Goal: Task Accomplishment & Management: Use online tool/utility

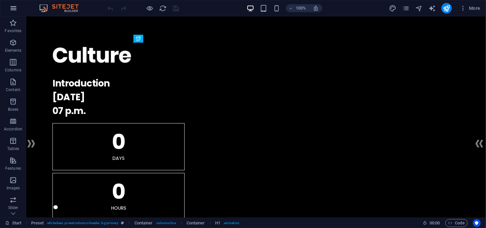
click at [11, 8] on icon "button" at bounding box center [14, 8] width 8 height 8
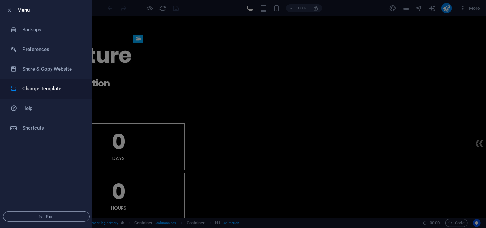
click at [29, 86] on h6 "Change Template" at bounding box center [52, 89] width 61 height 8
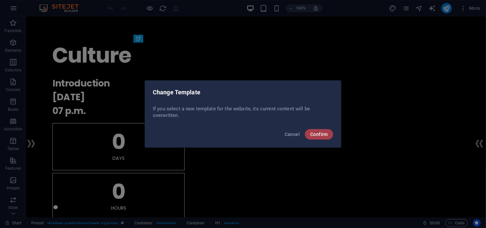
click at [318, 135] on span "Confirm" at bounding box center [319, 134] width 18 height 5
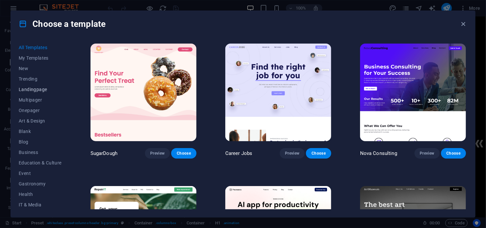
click at [31, 90] on span "Landingpage" at bounding box center [40, 89] width 43 height 5
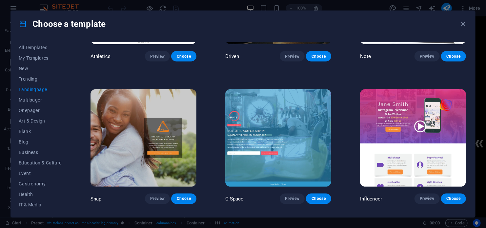
scroll to position [559, 0]
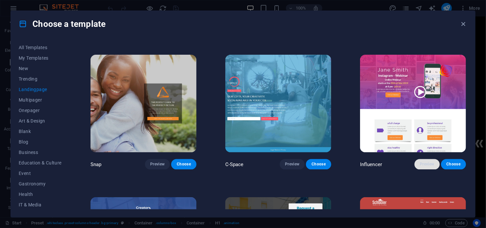
click at [429, 163] on span "Preview" at bounding box center [427, 164] width 14 height 5
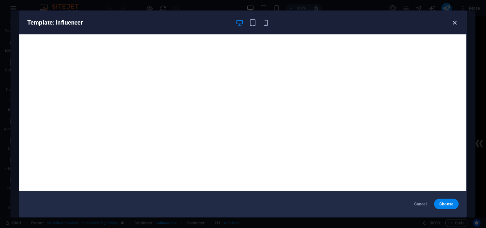
click at [457, 21] on icon "button" at bounding box center [455, 23] width 8 height 8
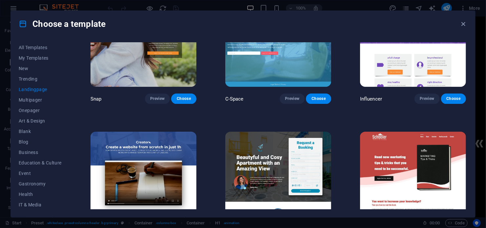
scroll to position [658, 0]
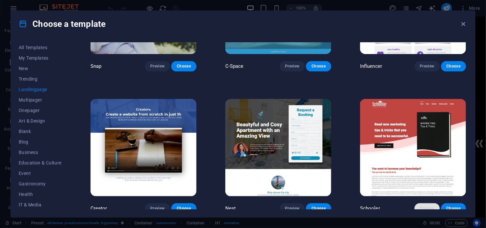
click at [422, 206] on span "Preview" at bounding box center [427, 208] width 14 height 5
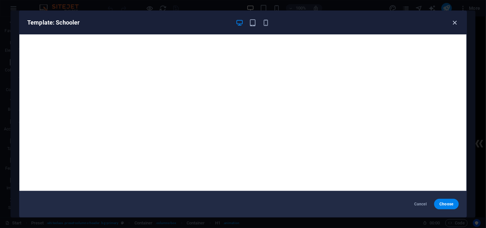
click at [454, 23] on icon "button" at bounding box center [455, 23] width 8 height 8
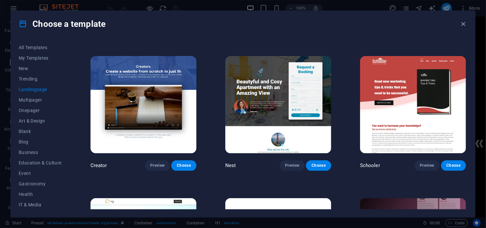
scroll to position [691, 0]
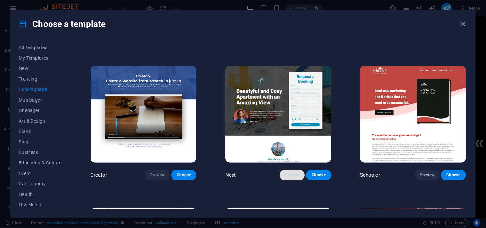
click at [287, 173] on span "Preview" at bounding box center [292, 175] width 14 height 5
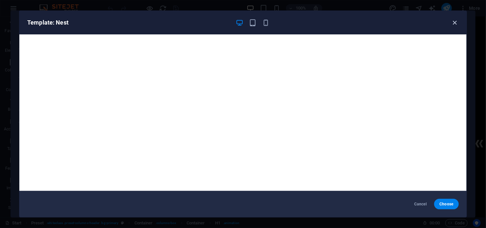
click at [454, 23] on icon "button" at bounding box center [455, 23] width 8 height 8
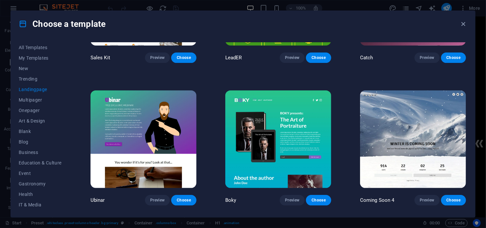
scroll to position [953, 0]
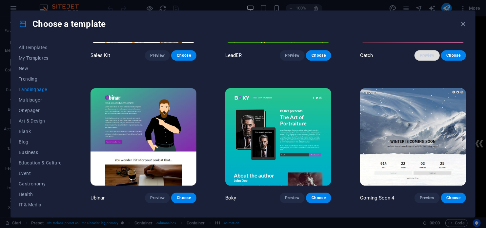
click at [427, 53] on span "Preview" at bounding box center [427, 55] width 14 height 5
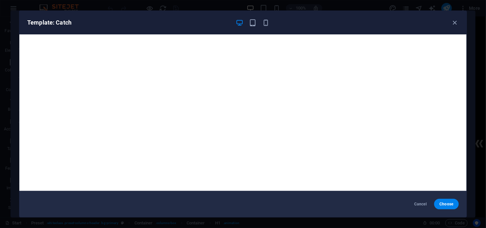
scroll to position [2, 0]
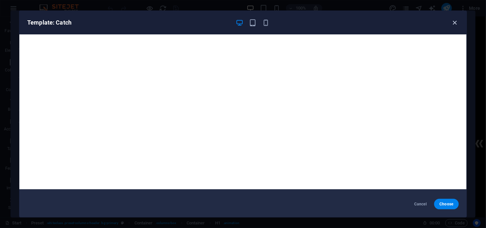
click at [455, 24] on icon "button" at bounding box center [455, 23] width 8 height 8
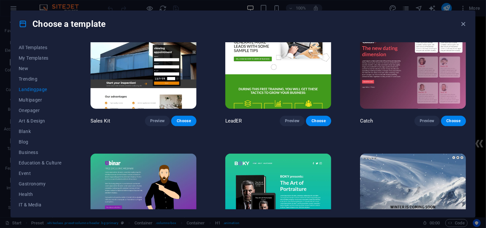
scroll to position [855, 0]
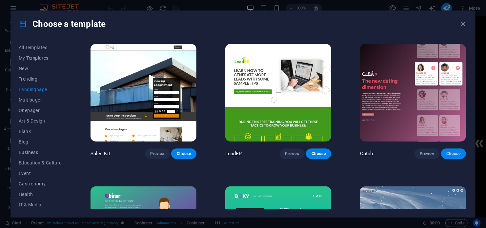
click at [451, 151] on span "Choose" at bounding box center [453, 153] width 14 height 5
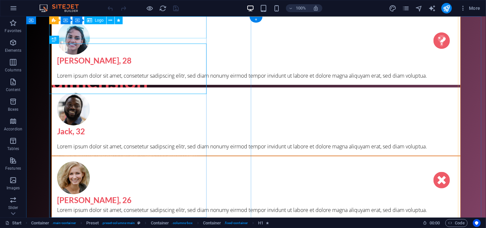
click at [75, 31] on div at bounding box center [129, 27] width 157 height 22
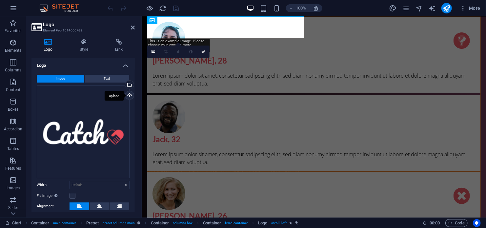
click at [128, 94] on div "Upload" at bounding box center [129, 96] width 10 height 10
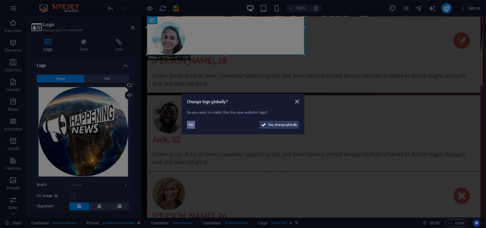
click at [190, 126] on span "No" at bounding box center [191, 125] width 4 height 8
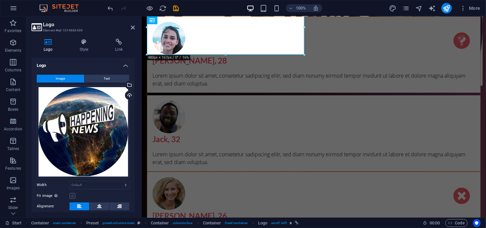
click at [73, 197] on label at bounding box center [73, 196] width 6 height 6
click at [0, 0] on input "Fit image Automatically fit image to a fixed width and height" at bounding box center [0, 0] width 0 height 0
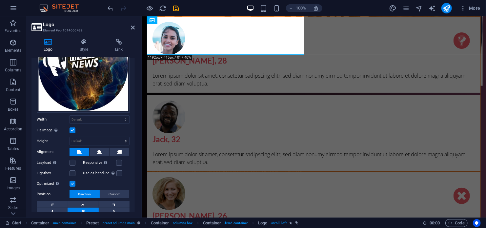
scroll to position [93, 0]
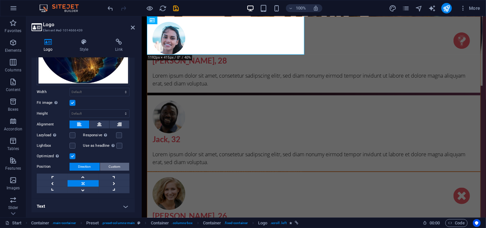
click at [119, 164] on span "Custom" at bounding box center [115, 167] width 12 height 8
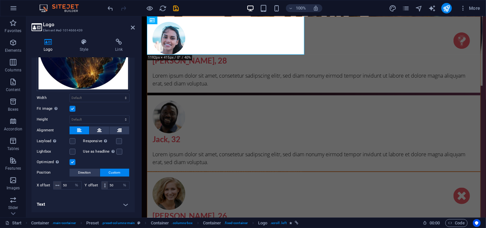
scroll to position [85, 0]
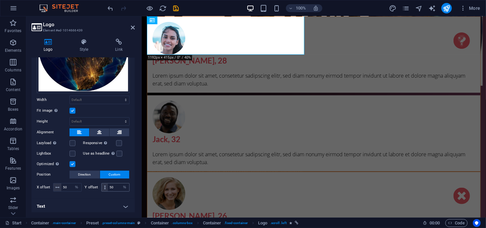
click at [104, 186] on icon at bounding box center [105, 188] width 2 height 4
click at [104, 184] on span at bounding box center [105, 188] width 6 height 8
drag, startPoint x: 113, startPoint y: 185, endPoint x: 108, endPoint y: 185, distance: 5.2
click at [108, 185] on input "50" at bounding box center [118, 188] width 21 height 8
type input "35"
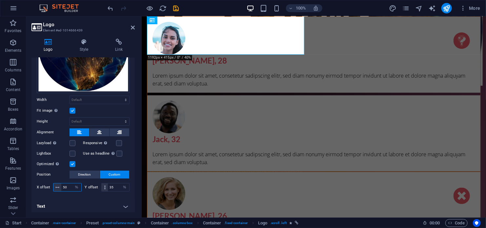
drag, startPoint x: 67, startPoint y: 187, endPoint x: 61, endPoint y: 187, distance: 5.6
click at [61, 187] on input "50" at bounding box center [71, 188] width 20 height 8
type input "35"
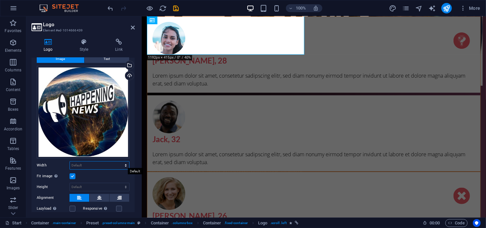
click at [124, 164] on select "Default auto px rem % em vh vw" at bounding box center [99, 166] width 59 height 8
click at [70, 162] on select "Default auto px rem % em vh vw" at bounding box center [99, 166] width 59 height 8
click at [124, 164] on select "Default auto px rem % em vh vw" at bounding box center [99, 166] width 59 height 8
click at [70, 162] on select "Default auto px rem % em vh vw" at bounding box center [99, 166] width 59 height 8
select select "DISABLED_OPTION_VALUE"
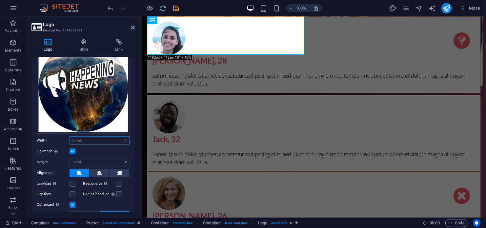
scroll to position [0, 0]
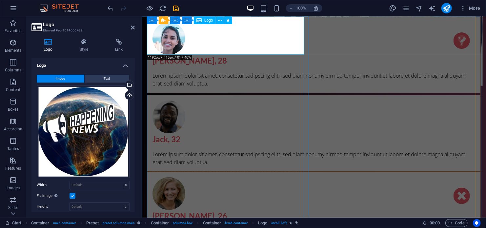
click at [245, 44] on div at bounding box center [225, 27] width 157 height 117
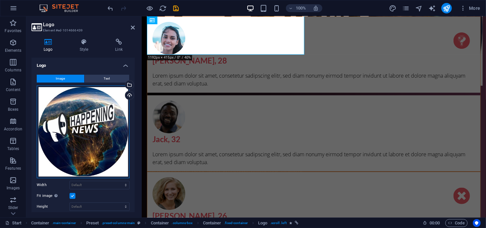
drag, startPoint x: 39, startPoint y: 175, endPoint x: 48, endPoint y: 168, distance: 11.7
click at [48, 168] on div "Drag files here, click to choose files or select files from Files or our free s…" at bounding box center [83, 132] width 93 height 93
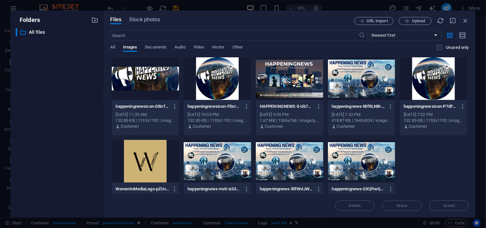
click at [136, 82] on div at bounding box center [146, 78] width 68 height 43
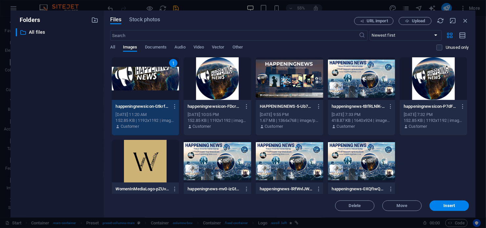
click at [136, 82] on div "1" at bounding box center [146, 78] width 68 height 43
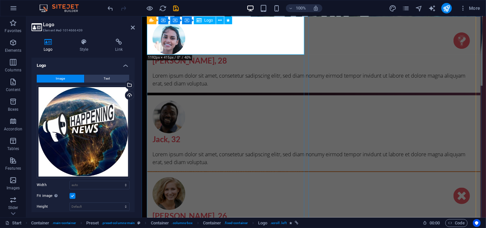
click at [238, 39] on div at bounding box center [225, 27] width 157 height 117
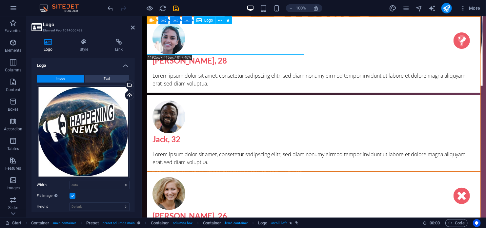
drag, startPoint x: 235, startPoint y: 36, endPoint x: 236, endPoint y: 45, distance: 8.9
click at [236, 45] on div at bounding box center [225, 27] width 157 height 117
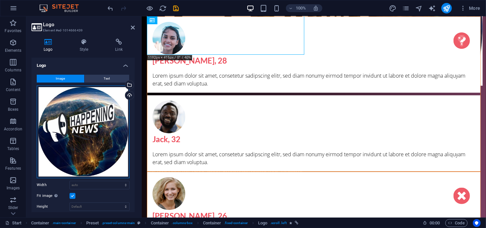
click at [87, 117] on div "Drag files here, click to choose files or select files from Files or our free s…" at bounding box center [83, 132] width 93 height 93
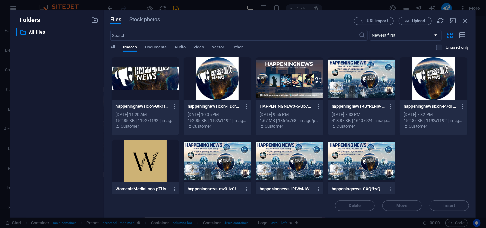
click at [138, 80] on div at bounding box center [146, 78] width 68 height 43
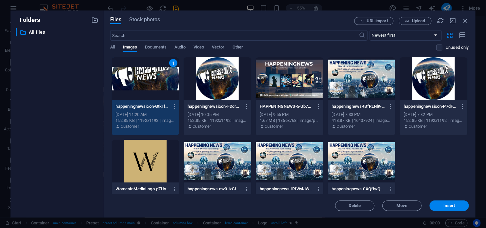
click at [138, 80] on div "1" at bounding box center [146, 78] width 68 height 43
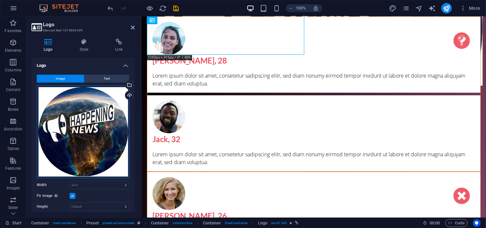
click at [39, 87] on div "Drag files here, click to choose files or select files from Files or our free s…" at bounding box center [83, 132] width 93 height 93
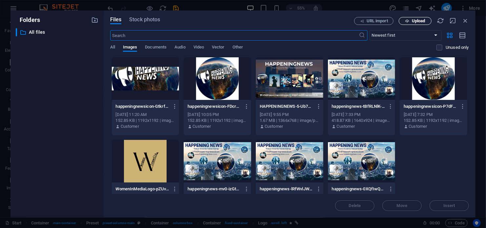
click at [407, 22] on icon "button" at bounding box center [407, 21] width 4 height 4
click at [468, 20] on icon "button" at bounding box center [465, 20] width 7 height 7
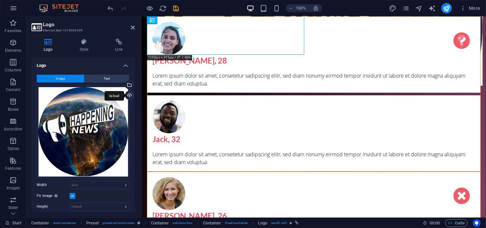
click at [128, 93] on div "Upload" at bounding box center [129, 96] width 10 height 10
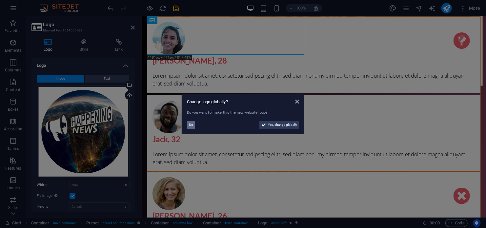
click at [192, 125] on span "No" at bounding box center [191, 125] width 4 height 8
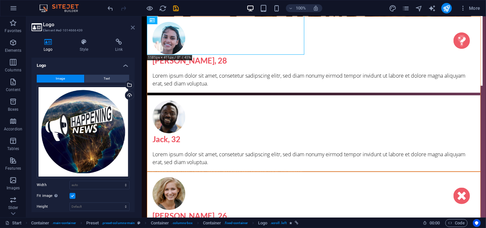
click at [132, 29] on icon at bounding box center [133, 27] width 4 height 5
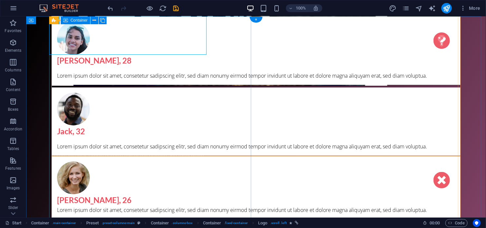
click at [238, 16] on div "The new dating dimension Lorem Ipsum is simply dummy text of the printing and t…" at bounding box center [255, 16] width 409 height 0
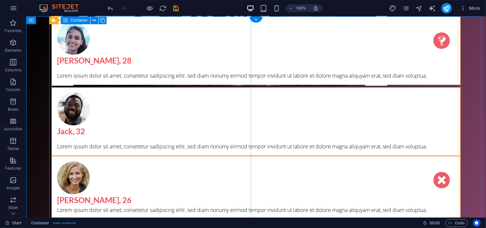
click at [239, 16] on div "The new dating dimension Lorem Ipsum is simply dummy text of the printing and t…" at bounding box center [255, 16] width 409 height 0
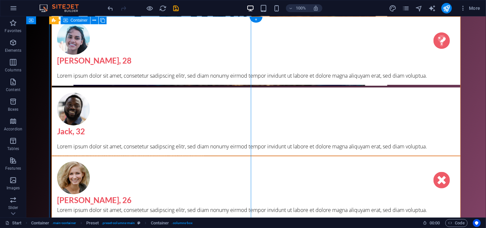
click at [239, 16] on div "The new dating dimension Lorem Ipsum is simply dummy text of the printing and t…" at bounding box center [255, 16] width 409 height 0
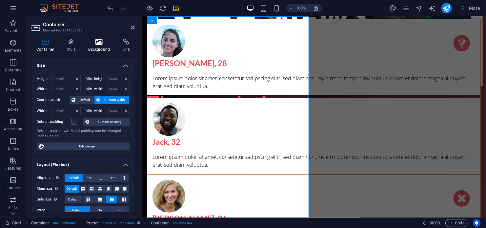
click at [99, 44] on icon at bounding box center [99, 42] width 32 height 7
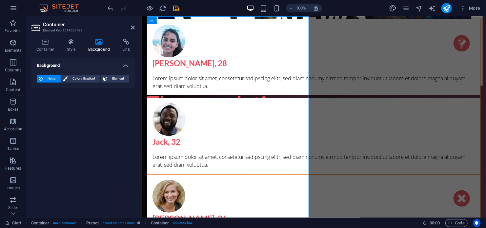
click at [82, 74] on div "None Color / Gradient Element Stretch background to full-width Color overlay Pl…" at bounding box center [82, 79] width 103 height 19
click at [80, 77] on span "Color / Gradient" at bounding box center [84, 79] width 29 height 8
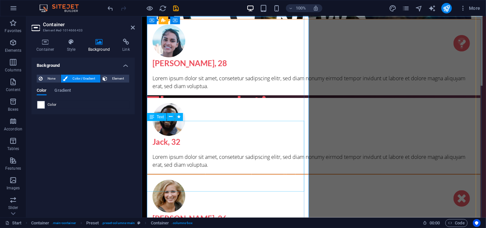
click at [267, 152] on div "Lorem Ipsum is simply dummy text of the printing and typesetting industry. Lore…" at bounding box center [225, 187] width 157 height 71
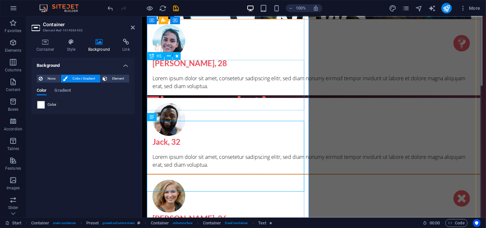
click at [214, 91] on div "The new dating dimension" at bounding box center [225, 116] width 157 height 51
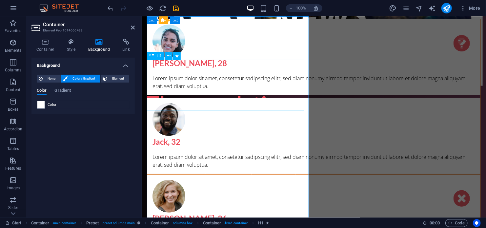
click at [214, 91] on div "The new dating dimension" at bounding box center [225, 116] width 157 height 51
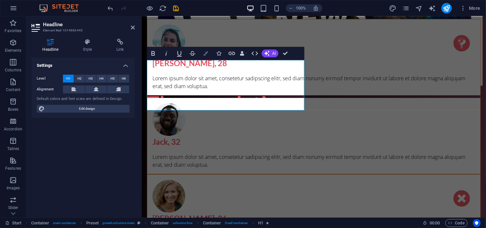
click at [207, 54] on icon "button" at bounding box center [205, 53] width 5 height 5
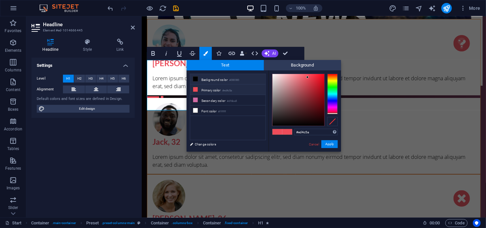
click at [195, 80] on icon at bounding box center [195, 79] width 5 height 5
type input "#000000"
click at [330, 145] on button "Apply" at bounding box center [329, 144] width 16 height 8
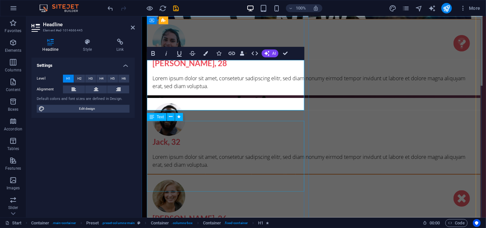
click at [233, 152] on div "Lorem Ipsum is simply dummy text of the printing and typesetting industry. Lore…" at bounding box center [225, 187] width 157 height 71
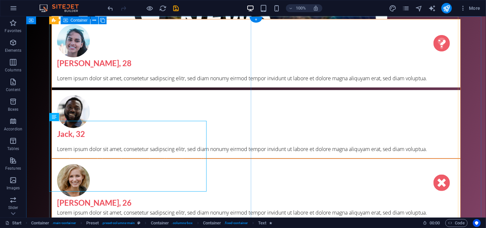
click at [236, 16] on div "The new dating dimension Lorem Ipsum is simply dummy text of the printing and t…" at bounding box center [255, 16] width 409 height 0
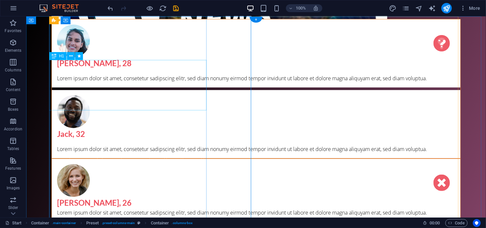
click at [71, 91] on div "The new dating dimension" at bounding box center [129, 116] width 157 height 51
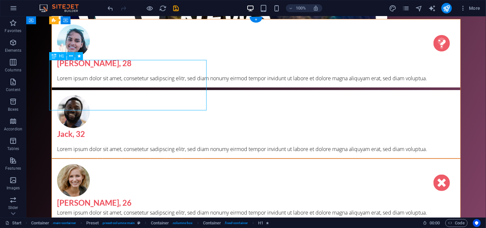
click at [71, 91] on div "The new dating dimension" at bounding box center [129, 116] width 157 height 51
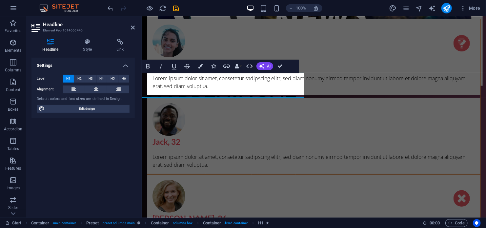
scroll to position [0, 26]
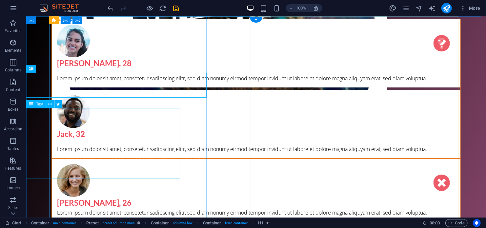
click at [164, 160] on div "Lorem Ipsum is simply dummy text of the printing and typesetting industry. Lore…" at bounding box center [129, 174] width 157 height 71
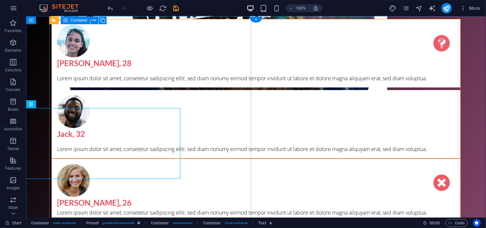
click at [234, 16] on div "HAPPENINGNEWS Lorem Ipsum is simply dummy text of the printing and typesetting …" at bounding box center [255, 16] width 409 height 0
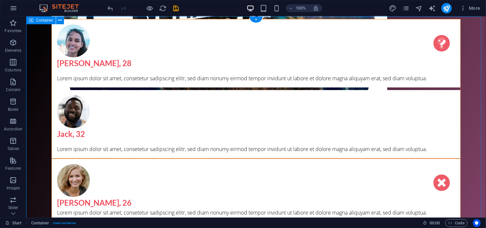
select select "vh"
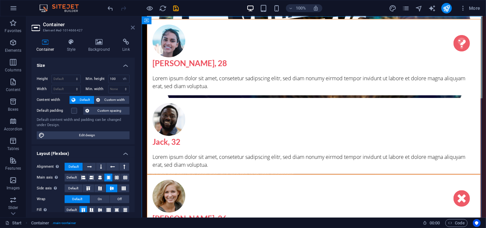
click at [132, 27] on icon at bounding box center [133, 27] width 4 height 5
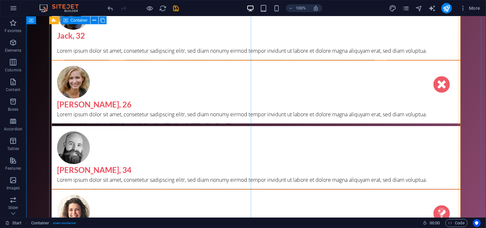
scroll to position [0, 0]
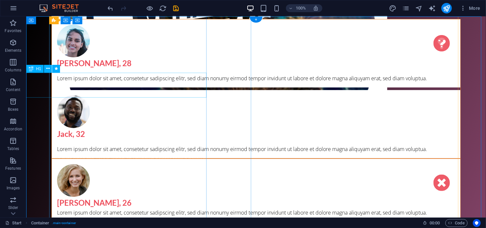
click at [134, 103] on div "HAPPENINGNEWS" at bounding box center [129, 115] width 157 height 25
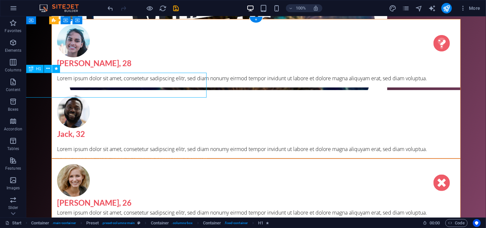
drag, startPoint x: 127, startPoint y: 86, endPoint x: 152, endPoint y: 86, distance: 25.6
click at [152, 103] on div "HAPPENINGNEWS" at bounding box center [129, 115] width 157 height 25
drag, startPoint x: 135, startPoint y: 92, endPoint x: 175, endPoint y: 92, distance: 40.0
click at [175, 103] on div "HAPPENINGNEWS" at bounding box center [129, 115] width 157 height 25
click at [20, 7] on button "button" at bounding box center [14, 8] width 16 height 16
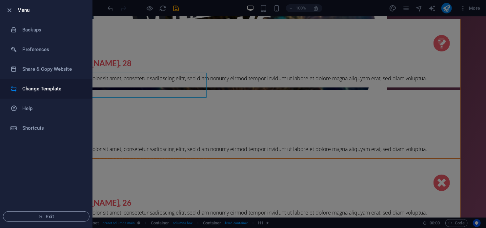
click at [46, 91] on h6 "Change Template" at bounding box center [52, 89] width 61 height 8
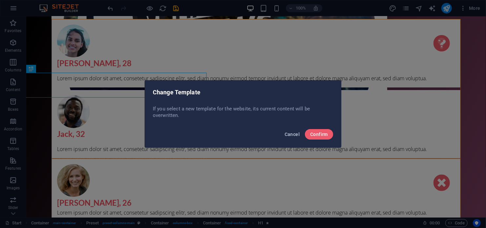
click at [294, 133] on span "Cancel" at bounding box center [292, 134] width 15 height 5
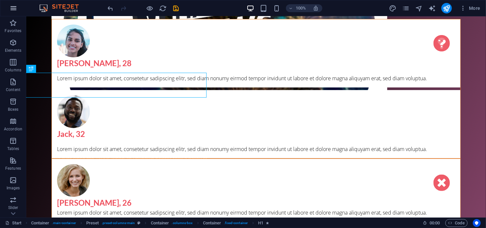
click at [14, 8] on icon "button" at bounding box center [14, 8] width 8 height 8
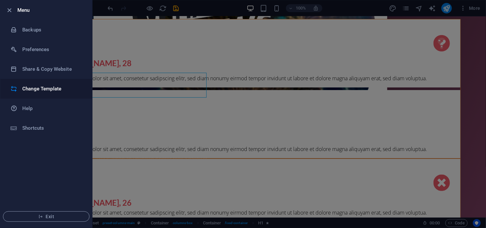
click at [43, 87] on h6 "Change Template" at bounding box center [52, 89] width 61 height 8
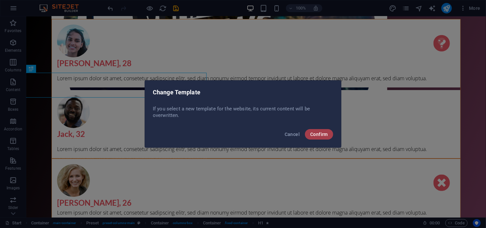
click at [317, 138] on button "Confirm" at bounding box center [319, 134] width 28 height 10
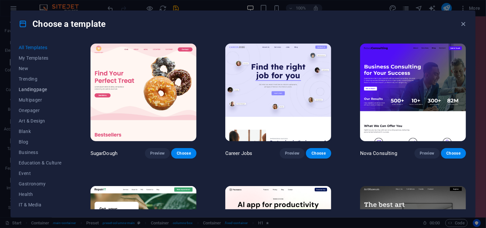
click at [36, 90] on span "Landingpage" at bounding box center [40, 89] width 43 height 5
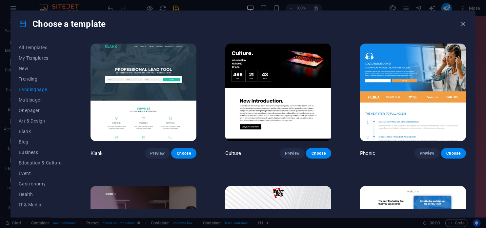
click at [308, 102] on img at bounding box center [278, 93] width 106 height 98
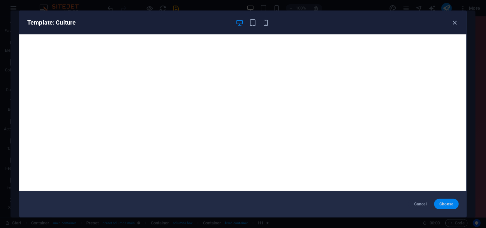
click at [444, 204] on span "Choose" at bounding box center [446, 204] width 14 height 5
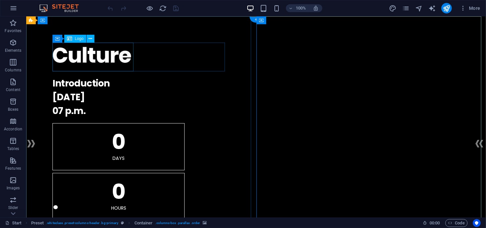
click at [105, 55] on div at bounding box center [255, 56] width 407 height 29
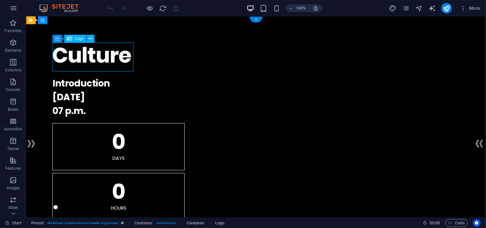
click at [104, 58] on div at bounding box center [255, 56] width 407 height 29
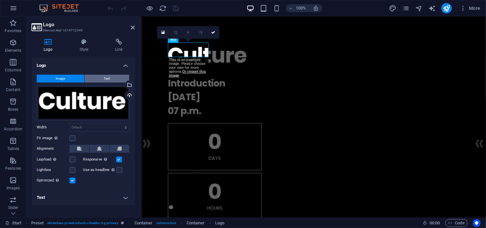
click at [99, 77] on button "Text" at bounding box center [107, 79] width 45 height 8
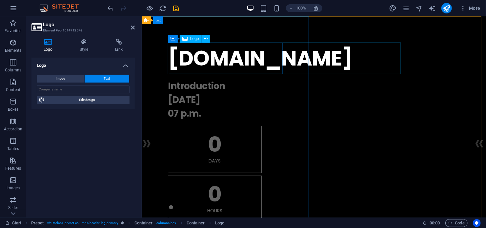
click at [180, 59] on div "[DOMAIN_NAME]" at bounding box center [314, 57] width 292 height 31
click at [280, 63] on div "[DOMAIN_NAME]" at bounding box center [314, 57] width 292 height 31
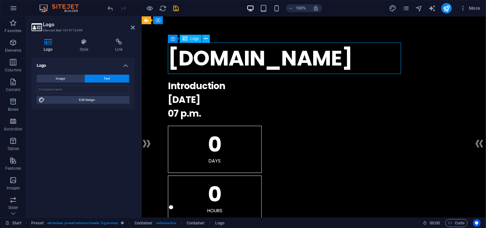
drag, startPoint x: 281, startPoint y: 63, endPoint x: 257, endPoint y: 64, distance: 24.6
click at [257, 64] on div "[DOMAIN_NAME]" at bounding box center [314, 57] width 292 height 31
click at [253, 60] on div "[DOMAIN_NAME]" at bounding box center [314, 57] width 292 height 31
click at [82, 42] on icon at bounding box center [84, 42] width 33 height 7
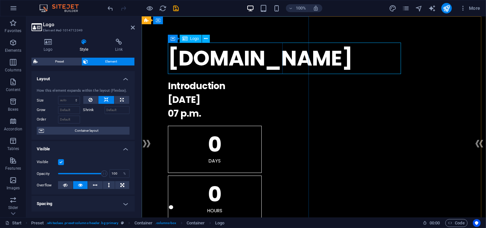
click at [210, 63] on div "[DOMAIN_NAME]" at bounding box center [314, 57] width 292 height 31
click at [122, 100] on icon at bounding box center [122, 100] width 4 height 8
type input "100"
select select "%"
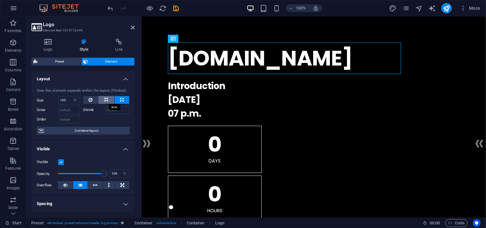
click at [106, 97] on icon at bounding box center [106, 100] width 5 height 8
select select "DISABLED_OPTION_VALUE"
click at [120, 100] on icon at bounding box center [122, 100] width 4 height 8
type input "100"
select select "%"
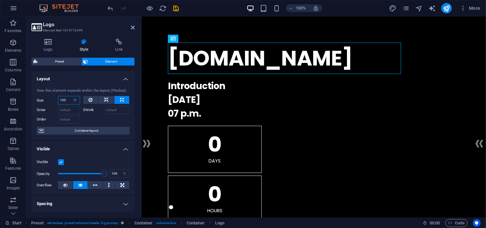
drag, startPoint x: 67, startPoint y: 99, endPoint x: 58, endPoint y: 98, distance: 9.2
click at [58, 98] on input "100" at bounding box center [68, 100] width 21 height 8
drag, startPoint x: 65, startPoint y: 100, endPoint x: 55, endPoint y: 100, distance: 10.2
click at [55, 100] on div "Size 50 Default auto px % 1/1 1/2 1/3 1/4 1/5 1/6 1/7 1/8 1/9 1/10" at bounding box center [58, 100] width 43 height 9
type input "100"
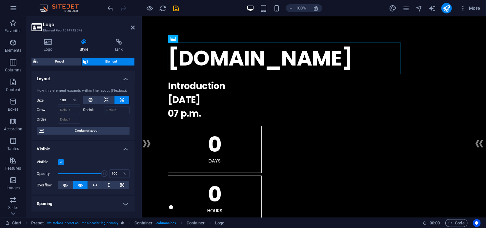
click at [98, 118] on div at bounding box center [106, 119] width 47 height 10
click at [104, 99] on icon at bounding box center [106, 100] width 5 height 8
select select "DISABLED_OPTION_VALUE"
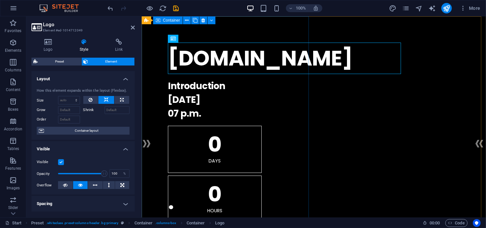
click at [289, 103] on div "happeningnews.co.za . Introduction 10.10.2027 07 p.m. 0 Days 0 Hours 0 Minutes …" at bounding box center [313, 182] width 344 height 332
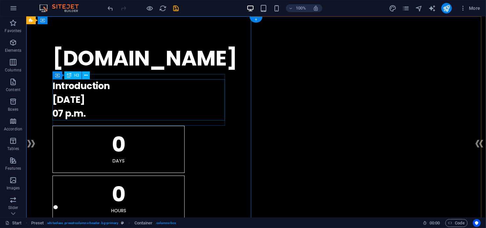
click at [74, 88] on div "Introduction 10.10.2027 07 p.m." at bounding box center [255, 99] width 407 height 41
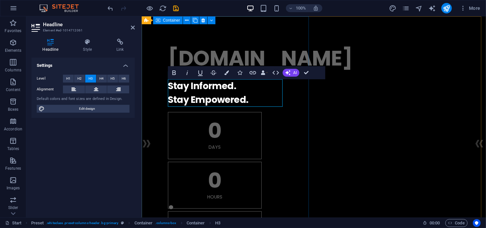
click at [294, 188] on div "happeningnews.co.za . ​Stay Informed. ‌Stay Empowered. 0 Days 0 Hours 0 Minutes…" at bounding box center [313, 175] width 344 height 318
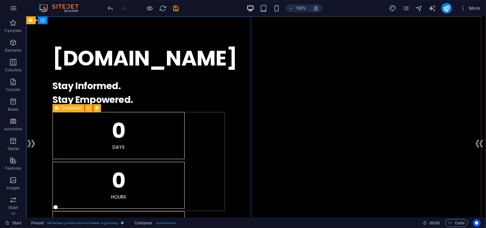
click at [57, 111] on icon at bounding box center [57, 108] width 4 height 8
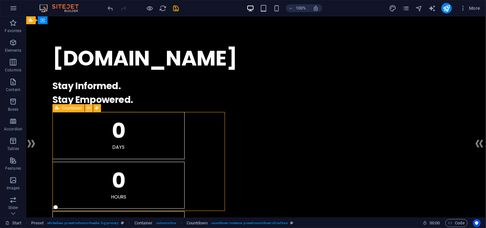
click at [89, 109] on icon at bounding box center [89, 108] width 4 height 7
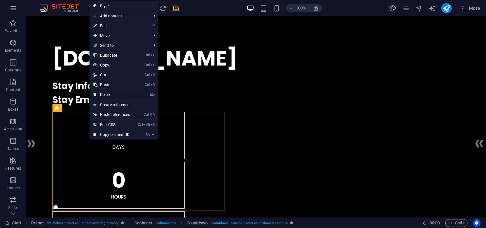
click at [109, 93] on link "⌦ Delete" at bounding box center [112, 95] width 44 height 10
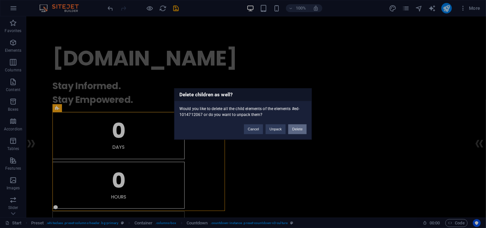
click at [301, 128] on button "Delete" at bounding box center [297, 130] width 18 height 10
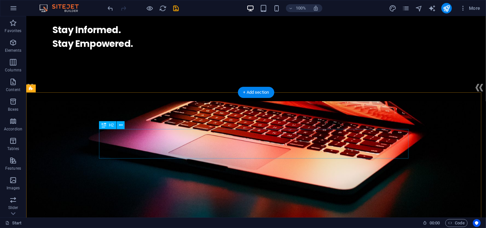
scroll to position [66, 0]
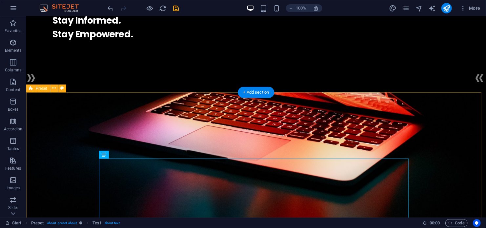
scroll to position [0, 0]
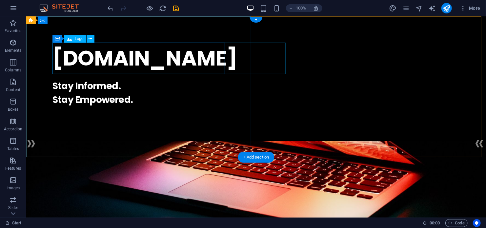
click at [120, 60] on div "[DOMAIN_NAME]" at bounding box center [255, 57] width 407 height 31
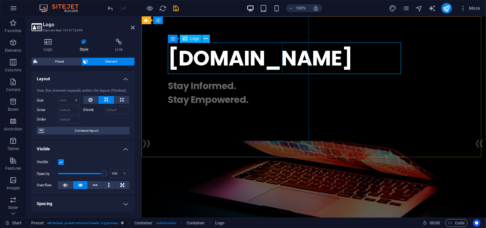
click at [180, 61] on div "[DOMAIN_NAME]" at bounding box center [314, 57] width 292 height 31
click at [280, 61] on div "[DOMAIN_NAME]" at bounding box center [314, 57] width 292 height 31
click at [179, 56] on div "[DOMAIN_NAME]" at bounding box center [314, 57] width 292 height 31
click at [177, 58] on div "[DOMAIN_NAME]" at bounding box center [314, 57] width 292 height 31
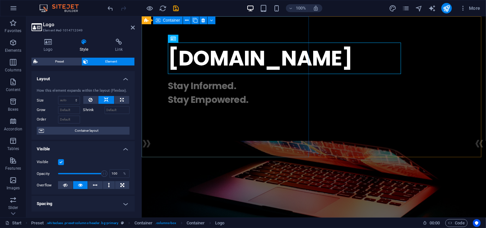
click at [302, 138] on div "happeningnews.co.za . Stay Informed. Stay Empowered." at bounding box center [313, 77] width 344 height 122
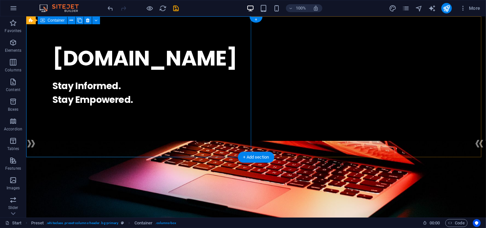
click at [95, 82] on div "happeningnews.co.za . Stay Informed. Stay Empowered." at bounding box center [256, 77] width 460 height 122
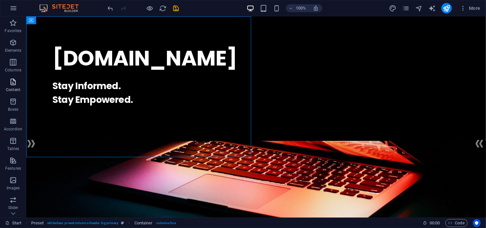
click at [15, 82] on icon "button" at bounding box center [13, 82] width 8 height 8
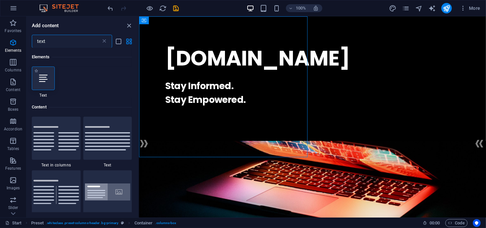
type input "text"
click at [43, 80] on icon at bounding box center [43, 78] width 9 height 9
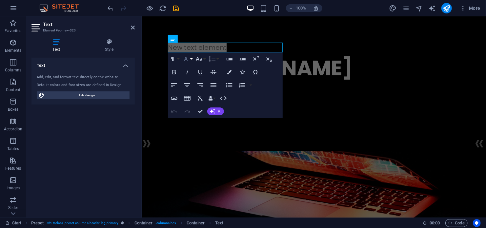
click at [184, 60] on icon "button" at bounding box center [186, 59] width 8 height 8
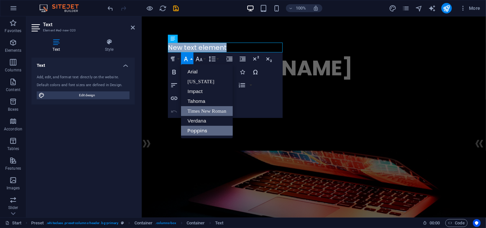
click at [198, 111] on link "Times New Roman" at bounding box center [207, 111] width 52 height 10
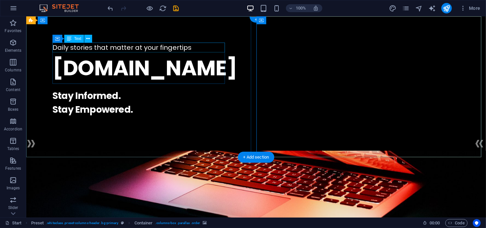
click at [143, 47] on div "Daily stories that matter at your fingertips" at bounding box center [255, 47] width 407 height 10
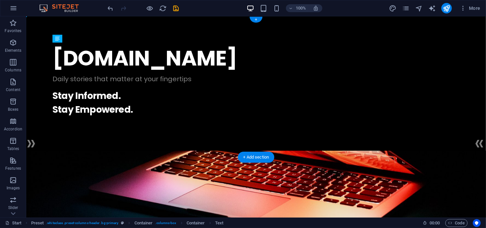
drag, startPoint x: 143, startPoint y: 47, endPoint x: 142, endPoint y: 79, distance: 31.8
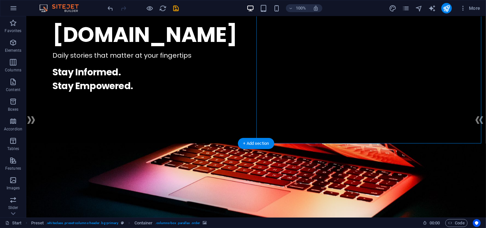
scroll to position [33, 0]
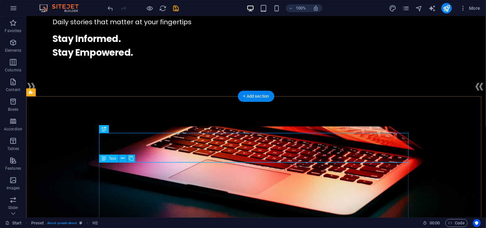
scroll to position [66, 0]
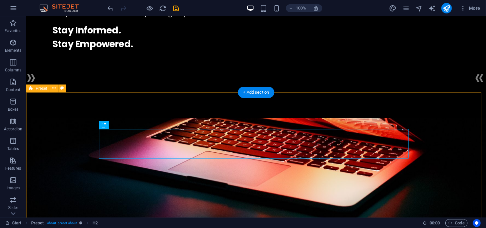
scroll to position [65, 0]
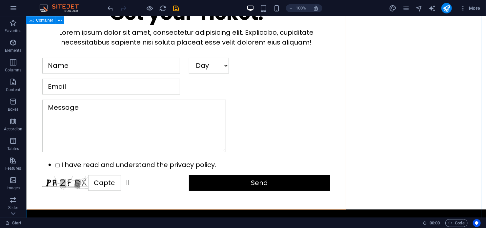
scroll to position [557, 0]
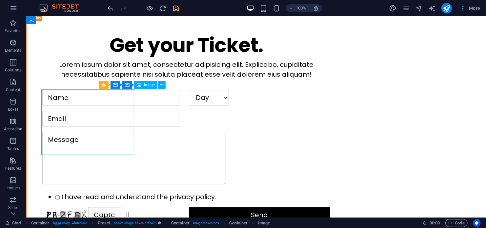
scroll to position [557, 0]
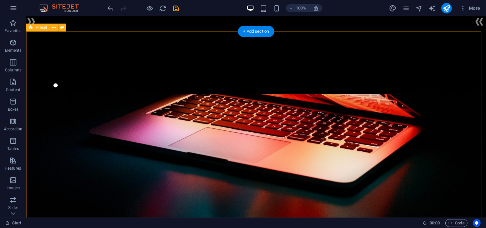
scroll to position [131, 0]
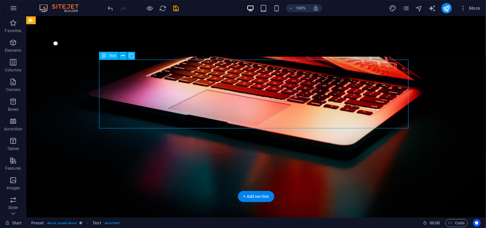
scroll to position [98, 0]
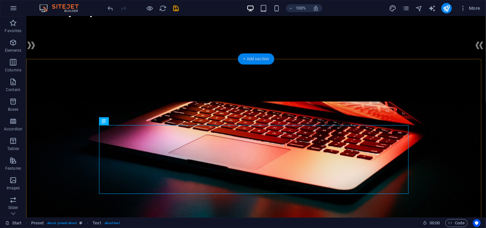
click at [250, 59] on div "+ Add section" at bounding box center [256, 58] width 36 height 11
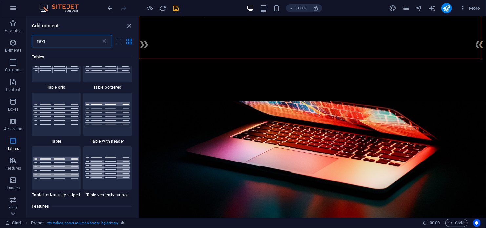
scroll to position [542, 0]
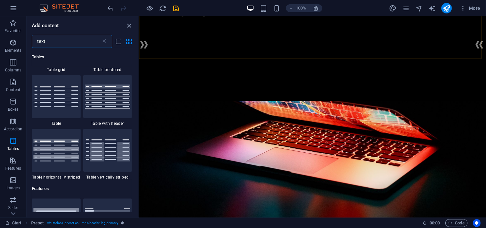
click at [57, 42] on input "text" at bounding box center [66, 41] width 69 height 13
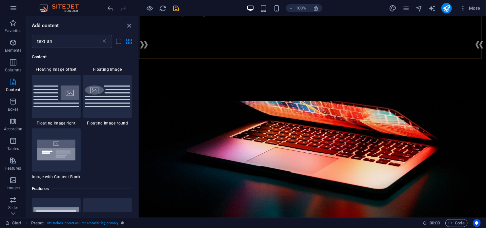
scroll to position [0, 0]
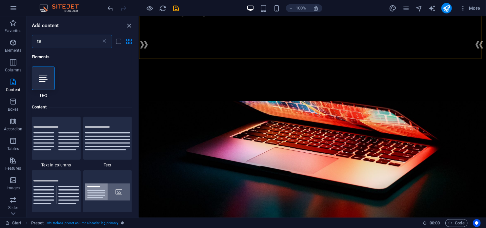
type input "t"
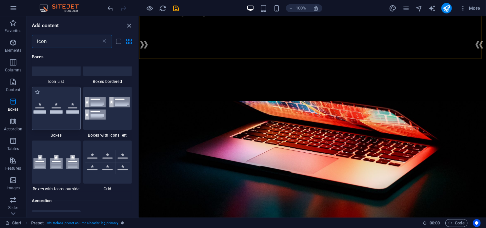
scroll to position [98, 0]
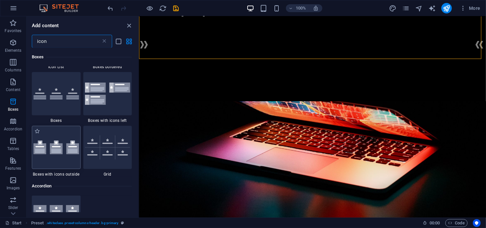
type input "icon"
click at [59, 153] on img at bounding box center [56, 148] width 46 height 14
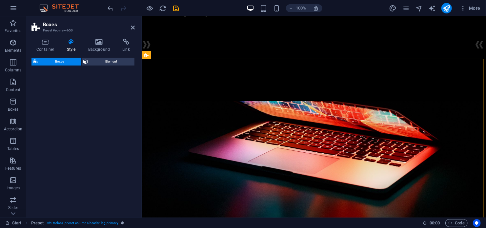
select select "rem"
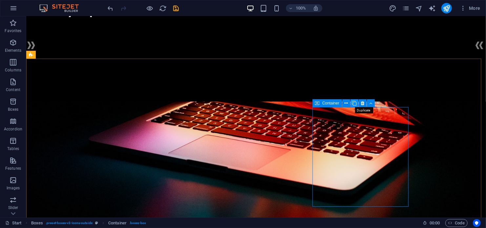
click at [356, 104] on icon at bounding box center [354, 103] width 5 height 7
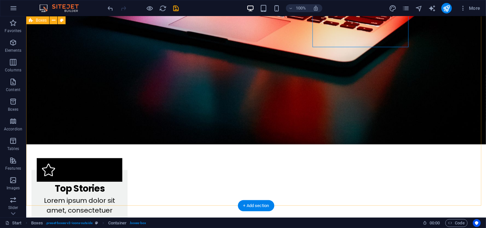
scroll to position [260, 0]
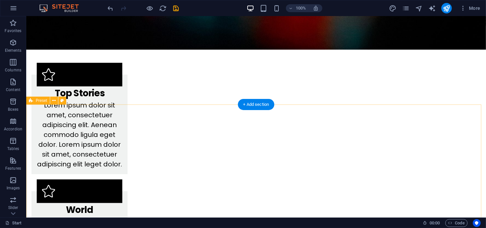
scroll to position [392, 0]
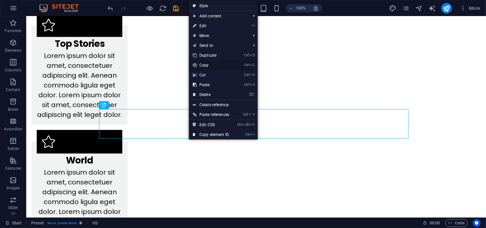
click at [209, 61] on link "Ctrl C Copy" at bounding box center [211, 65] width 44 height 10
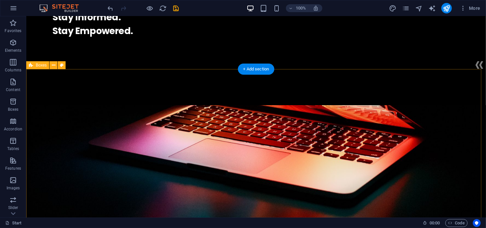
scroll to position [64, 0]
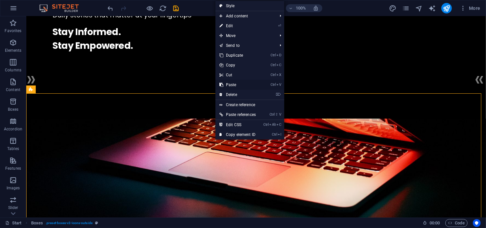
click at [238, 83] on link "Ctrl V Paste" at bounding box center [237, 85] width 44 height 10
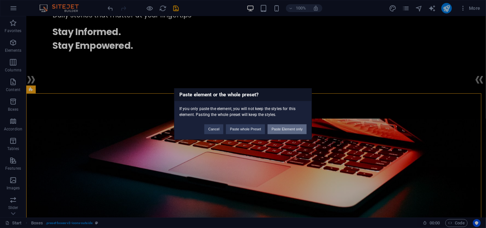
click at [288, 129] on button "Paste Element only" at bounding box center [287, 130] width 39 height 10
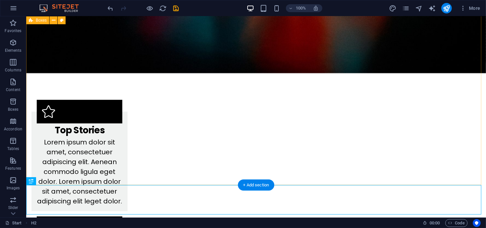
scroll to position [362, 0]
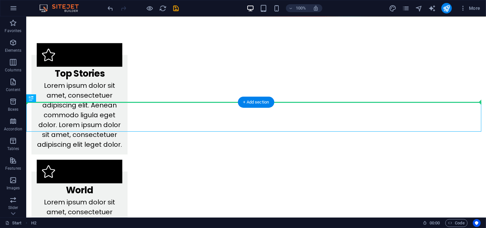
drag, startPoint x: 285, startPoint y: 118, endPoint x: 287, endPoint y: 64, distance: 54.1
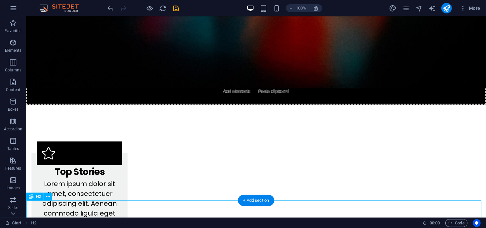
scroll to position [283, 0]
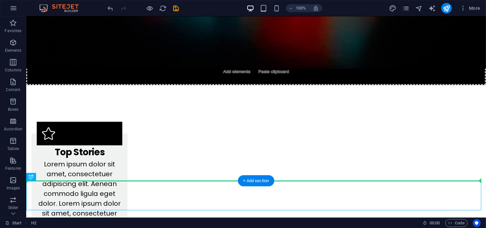
drag, startPoint x: 299, startPoint y: 208, endPoint x: 298, endPoint y: 113, distance: 95.1
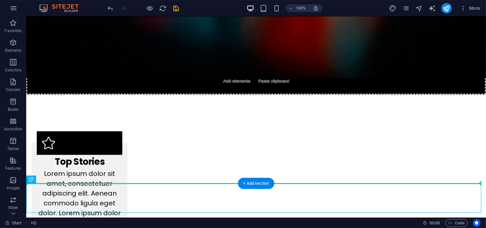
drag, startPoint x: 73, startPoint y: 189, endPoint x: 58, endPoint y: 45, distance: 144.7
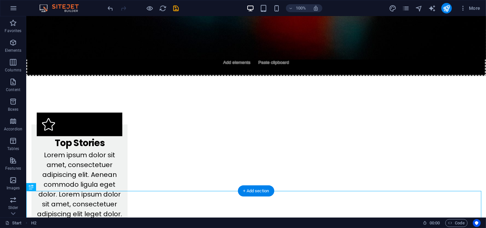
scroll to position [337, 0]
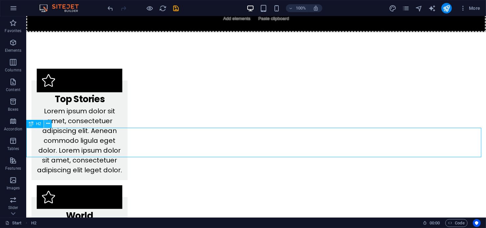
click at [50, 125] on icon at bounding box center [48, 123] width 4 height 7
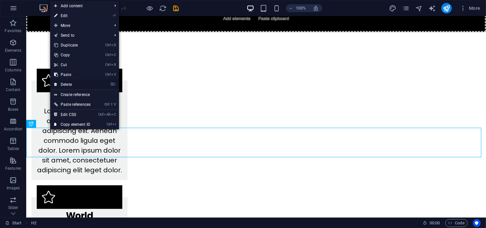
click at [71, 86] on link "⌦ Delete" at bounding box center [72, 85] width 44 height 10
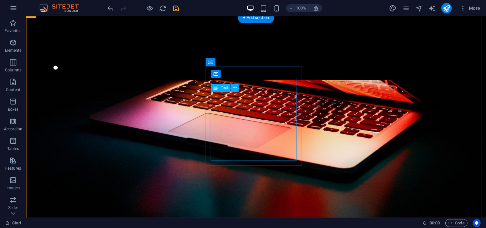
scroll to position [41, 0]
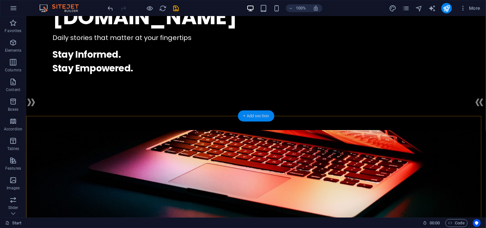
click at [255, 118] on div "+ Add section" at bounding box center [256, 116] width 36 height 11
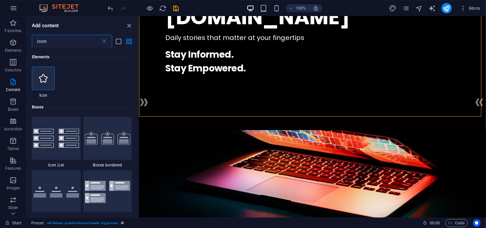
drag, startPoint x: 48, startPoint y: 42, endPoint x: 32, endPoint y: 38, distance: 16.2
click at [32, 38] on input "icon" at bounding box center [66, 41] width 69 height 13
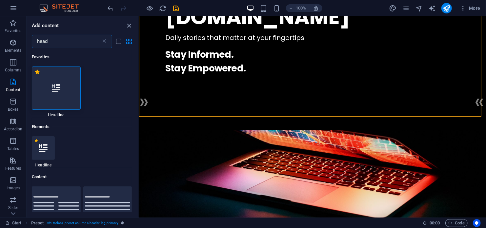
type input "head"
click at [55, 95] on div at bounding box center [56, 88] width 49 height 43
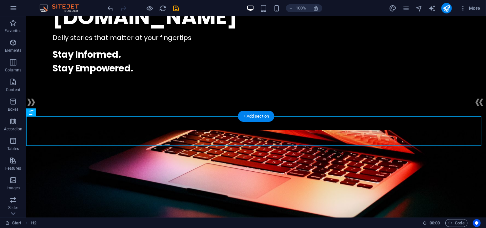
scroll to position [41, 0]
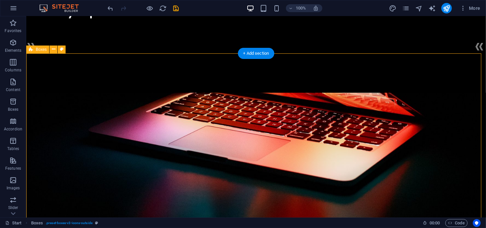
scroll to position [8, 0]
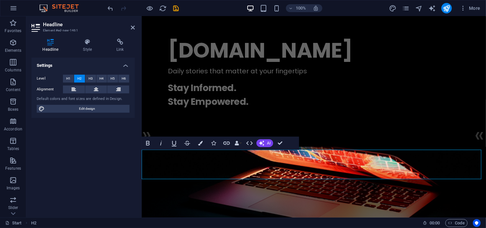
click at [94, 89] on icon at bounding box center [96, 90] width 5 height 8
click at [341, 147] on figure at bounding box center [313, 233] width 344 height 172
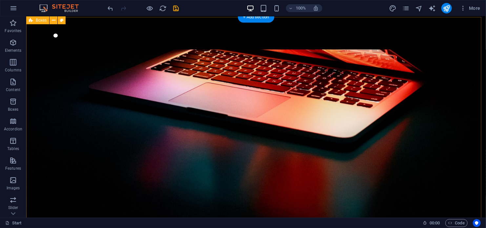
scroll to position [73, 0]
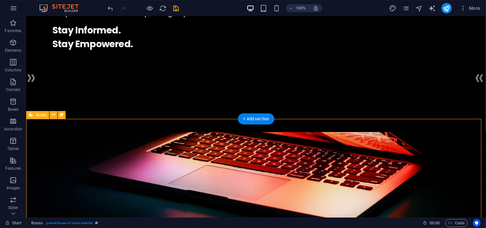
scroll to position [131, 0]
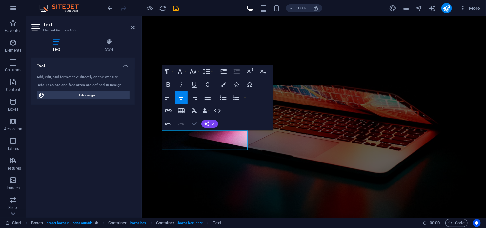
scroll to position [131, 0]
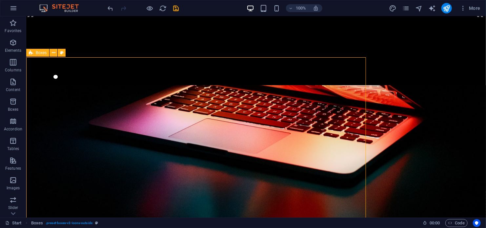
scroll to position [130, 0]
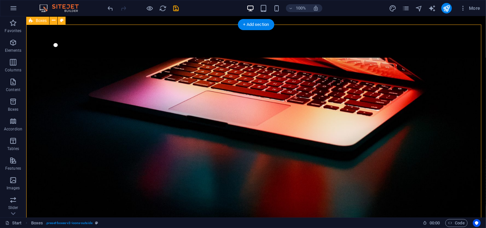
scroll to position [228, 0]
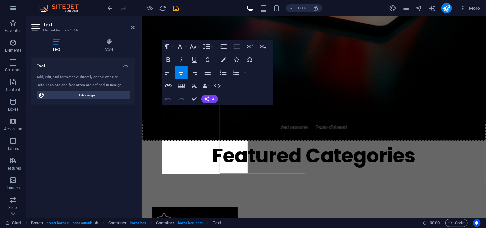
scroll to position [229, 0]
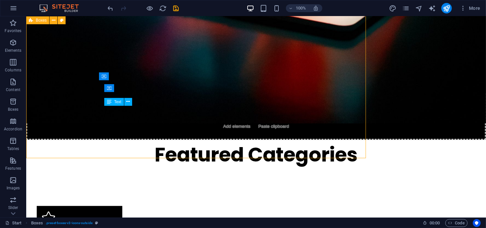
scroll to position [228, 0]
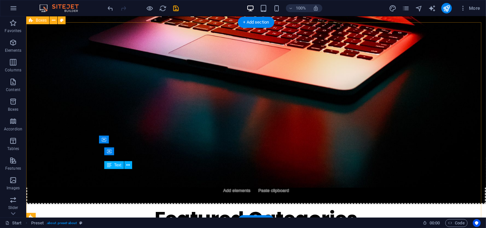
scroll to position [162, 0]
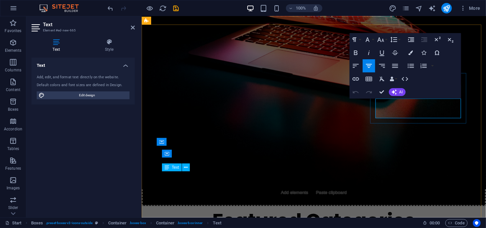
drag, startPoint x: 426, startPoint y: 114, endPoint x: 418, endPoint y: 114, distance: 7.9
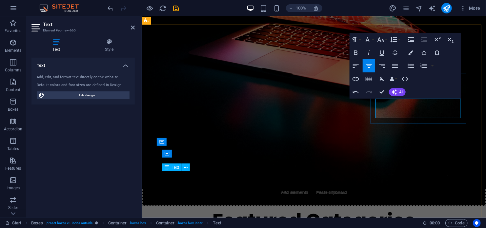
drag, startPoint x: 430, startPoint y: 114, endPoint x: 382, endPoint y: 107, distance: 47.9
copy p "Fresh perspectives & traits"
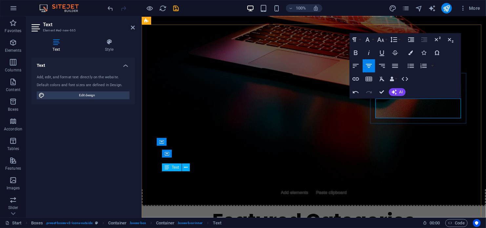
copy p "characteristics"
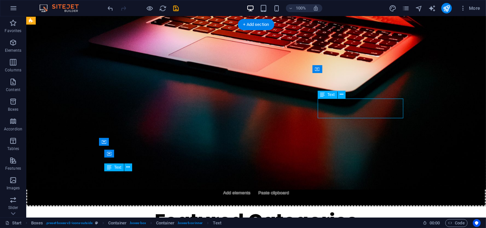
scroll to position [163, 0]
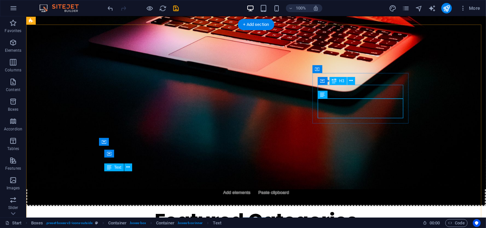
scroll to position [162, 0]
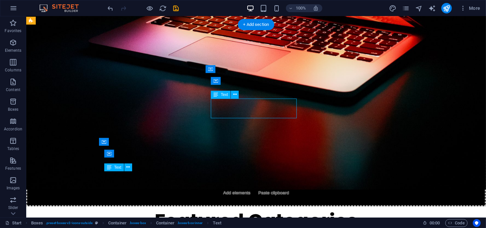
scroll to position [163, 0]
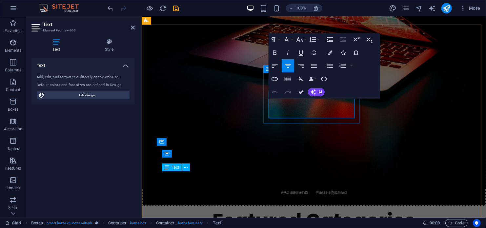
drag, startPoint x: 329, startPoint y: 113, endPoint x: 321, endPoint y: 112, distance: 7.9
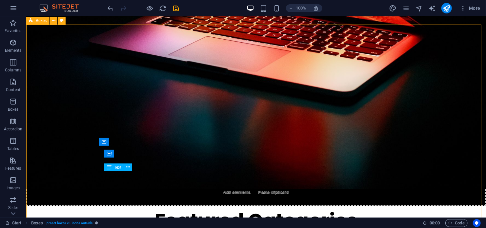
scroll to position [162, 0]
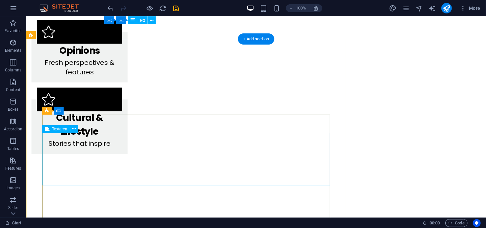
scroll to position [490, 0]
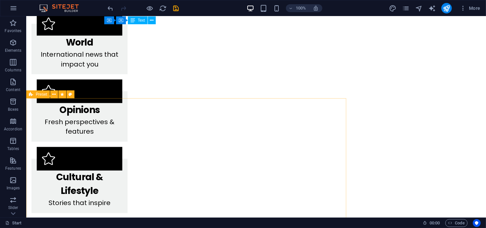
click at [31, 96] on icon at bounding box center [31, 95] width 4 height 8
click at [53, 96] on icon at bounding box center [54, 94] width 4 height 7
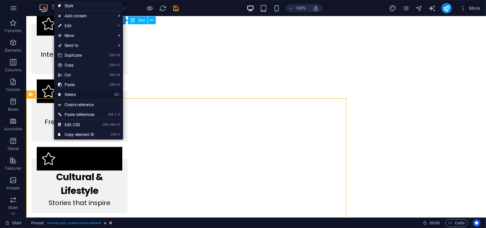
click at [73, 92] on link "⌦ Delete" at bounding box center [76, 95] width 44 height 10
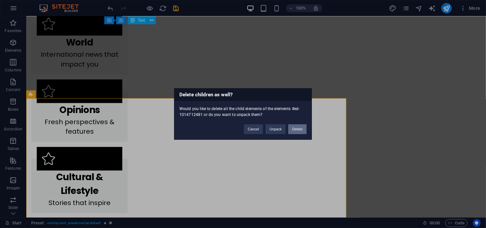
click at [296, 131] on button "Delete" at bounding box center [297, 130] width 18 height 10
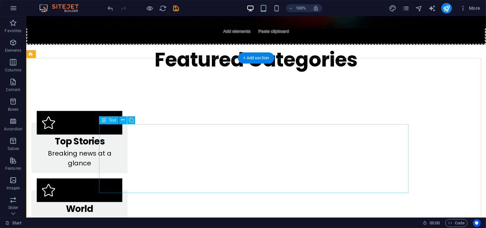
scroll to position [328, 0]
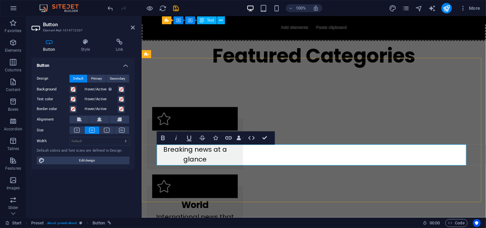
scroll to position [328, 0]
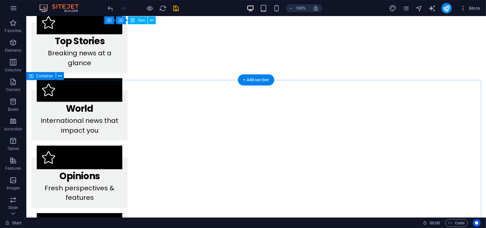
scroll to position [459, 0]
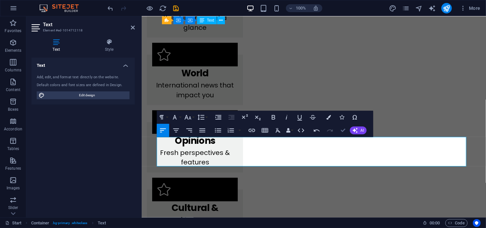
scroll to position [459, 0]
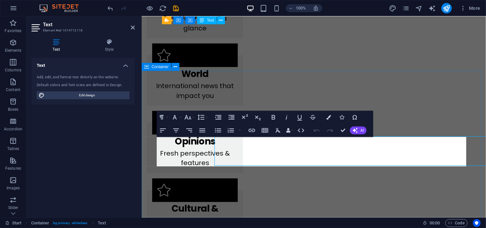
scroll to position [459, 0]
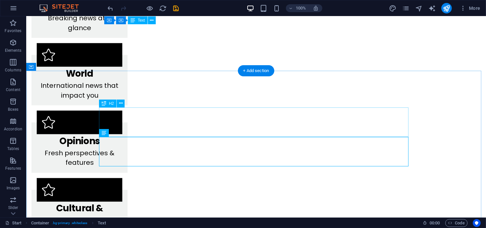
scroll to position [459, 0]
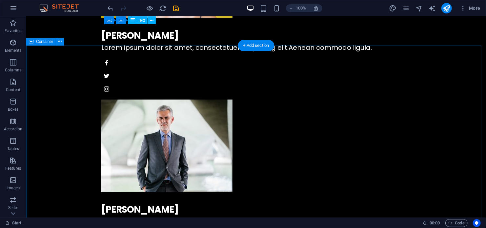
scroll to position [1282, 0]
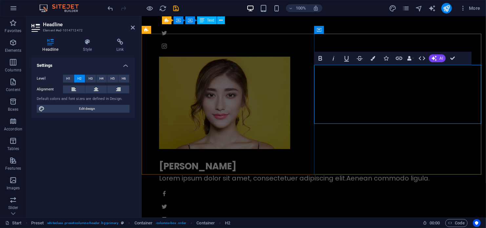
scroll to position [1297, 0]
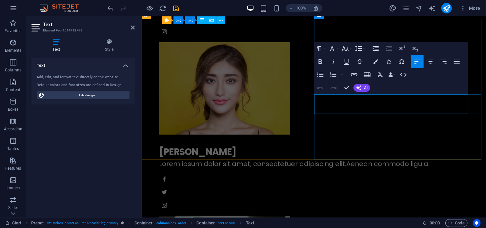
drag, startPoint x: 426, startPoint y: 112, endPoint x: 323, endPoint y: 102, distance: 103.5
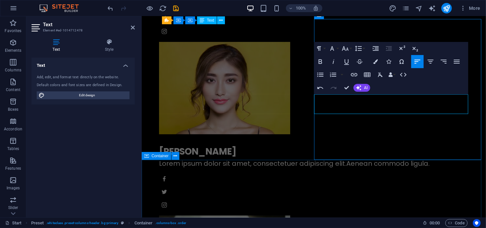
scroll to position [1302, 0]
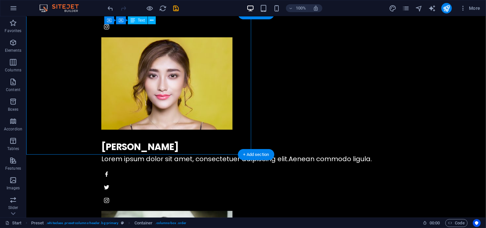
select select "vh"
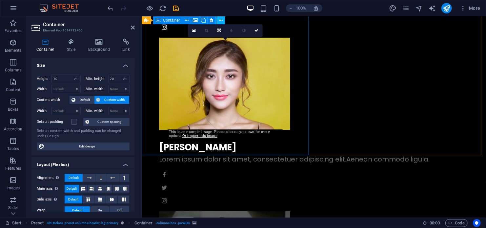
click at [101, 42] on icon at bounding box center [99, 42] width 32 height 7
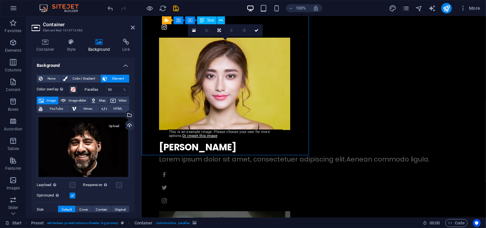
click at [128, 126] on div "Upload" at bounding box center [129, 126] width 10 height 10
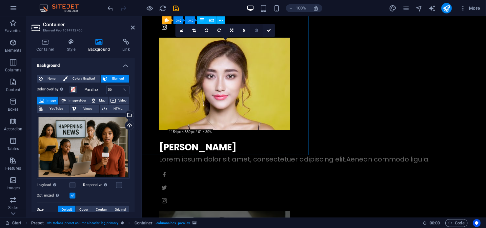
click at [255, 29] on icon at bounding box center [256, 31] width 3 height 4
click at [245, 30] on link at bounding box center [244, 30] width 12 height 12
click at [261, 30] on icon at bounding box center [261, 31] width 3 height 4
click at [273, 30] on icon at bounding box center [274, 31] width 4 height 4
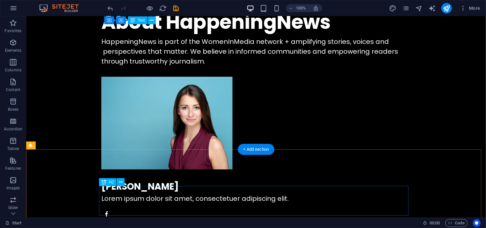
scroll to position [954, 0]
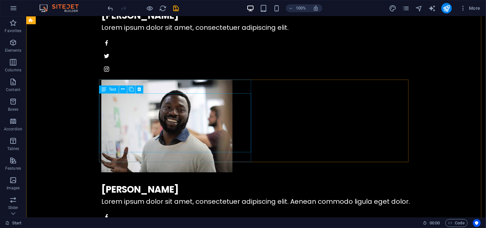
scroll to position [1020, 0]
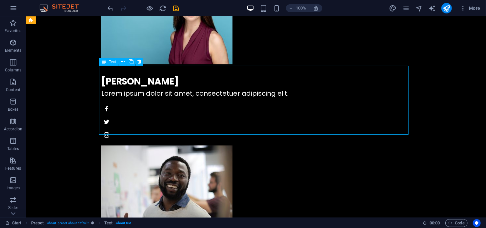
scroll to position [1021, 0]
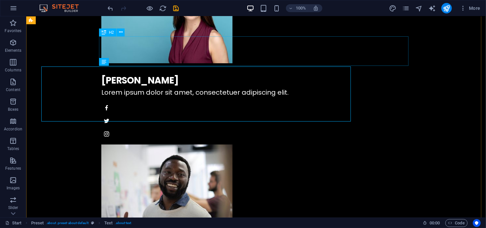
scroll to position [1020, 0]
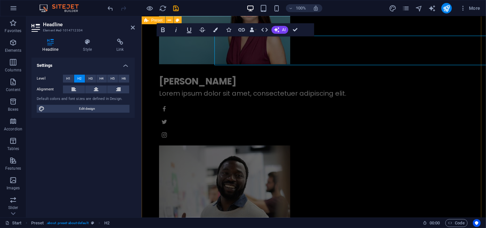
scroll to position [1021, 0]
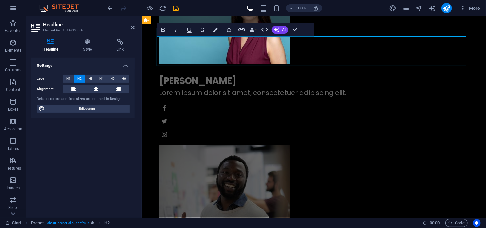
drag, startPoint x: 295, startPoint y: 30, endPoint x: 269, endPoint y: 13, distance: 30.4
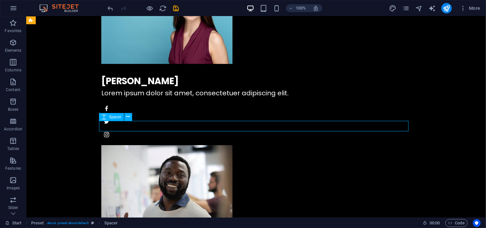
select select "rem"
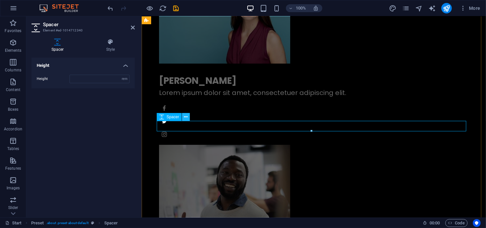
click at [185, 118] on icon at bounding box center [186, 117] width 4 height 7
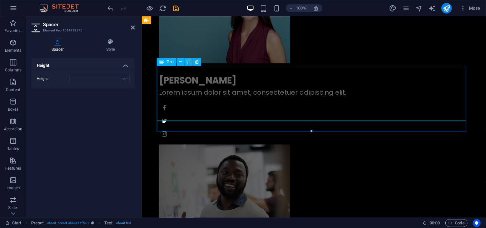
scroll to position [1020, 0]
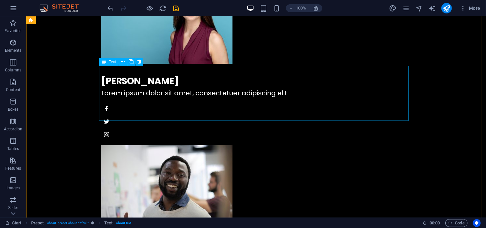
click at [105, 128] on icon at bounding box center [104, 128] width 4 height 8
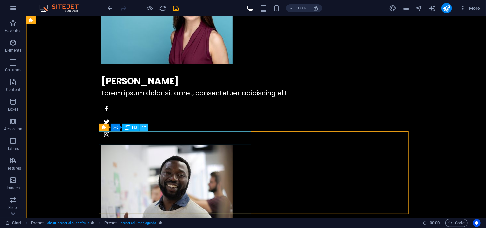
click at [144, 128] on icon at bounding box center [144, 127] width 4 height 7
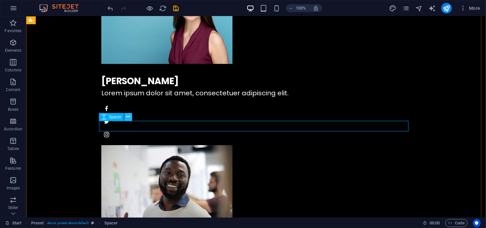
click at [130, 116] on icon at bounding box center [129, 116] width 4 height 7
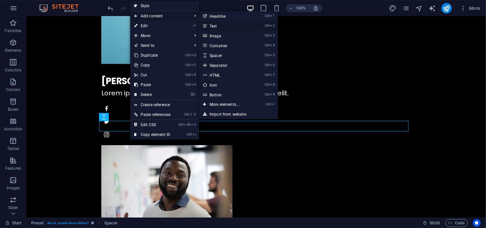
click at [218, 27] on link "Ctrl 2 Text" at bounding box center [226, 26] width 54 height 10
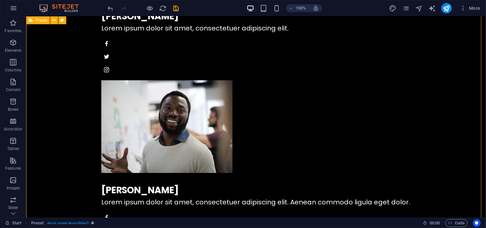
scroll to position [1086, 0]
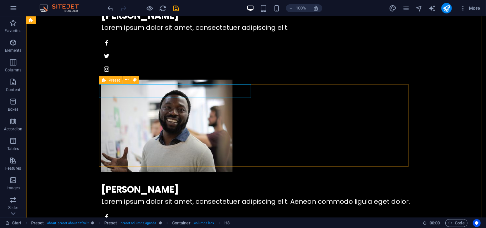
click at [104, 82] on icon at bounding box center [104, 80] width 4 height 8
click at [144, 81] on icon at bounding box center [144, 80] width 4 height 7
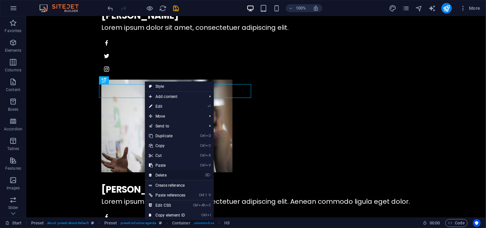
click at [173, 173] on link "⌦ Delete" at bounding box center [167, 176] width 44 height 10
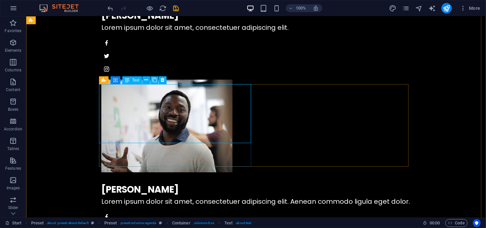
click at [104, 83] on icon at bounding box center [104, 80] width 4 height 8
click at [164, 82] on icon at bounding box center [163, 80] width 4 height 7
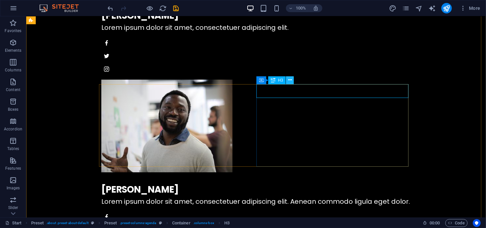
click at [292, 81] on icon at bounding box center [290, 80] width 4 height 7
click at [304, 79] on button at bounding box center [307, 80] width 8 height 8
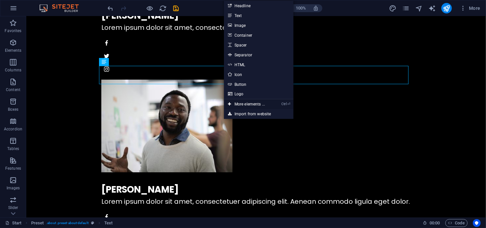
click at [245, 105] on link "Ctrl ⏎ More elements ..." at bounding box center [246, 104] width 45 height 10
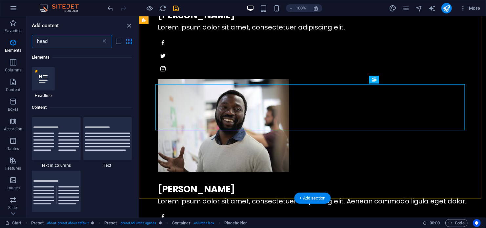
scroll to position [70, 0]
drag, startPoint x: 57, startPoint y: 44, endPoint x: 37, endPoint y: 42, distance: 19.4
click at [37, 42] on input "head" at bounding box center [66, 41] width 69 height 13
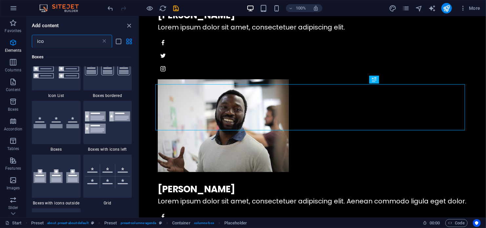
scroll to position [0, 0]
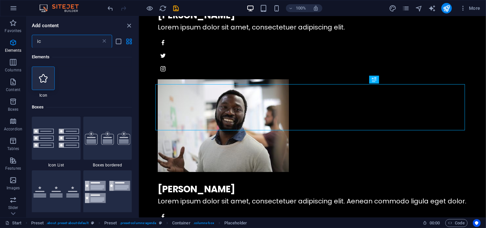
type input "i"
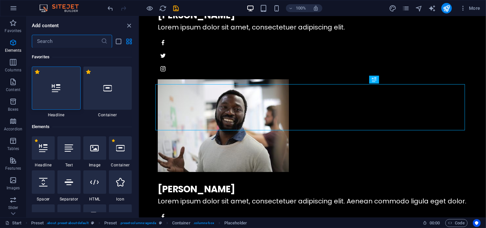
type input "p"
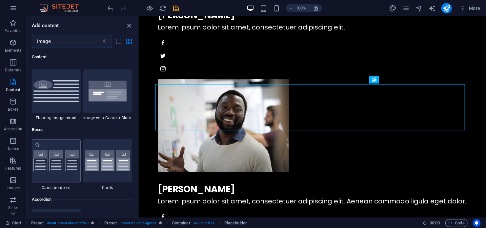
scroll to position [295, 0]
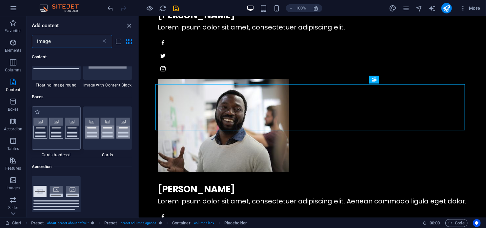
type input "image"
click at [52, 132] on img at bounding box center [56, 128] width 46 height 21
select select "rem"
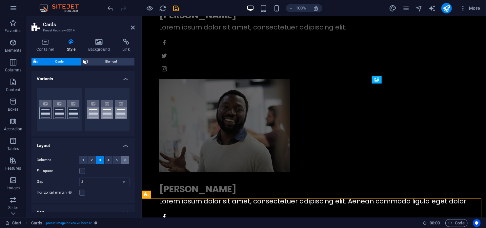
click at [124, 160] on span "6" at bounding box center [125, 160] width 2 height 8
click at [66, 117] on button "Border" at bounding box center [59, 109] width 45 height 43
click at [125, 159] on button "6" at bounding box center [125, 160] width 8 height 8
click at [101, 112] on button "Default" at bounding box center [107, 109] width 45 height 43
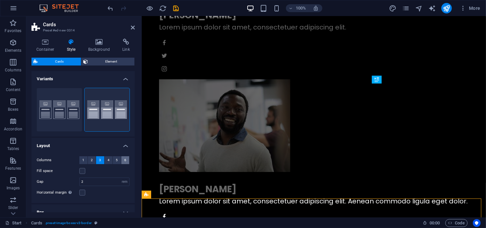
click at [124, 158] on span "6" at bounding box center [125, 160] width 2 height 8
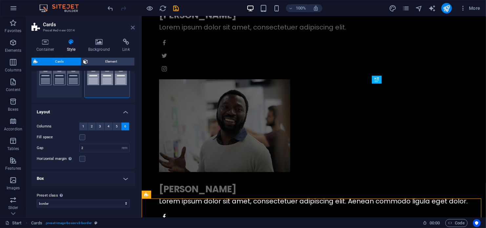
click at [133, 27] on icon at bounding box center [133, 27] width 4 height 5
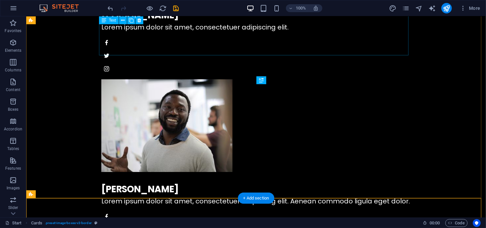
scroll to position [1086, 0]
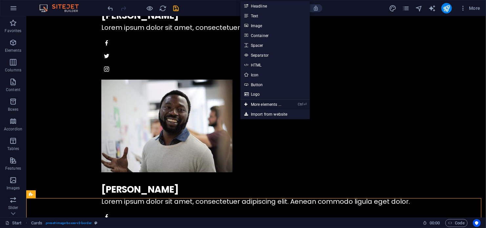
click at [273, 105] on link "Ctrl ⏎ More elements ..." at bounding box center [262, 105] width 45 height 10
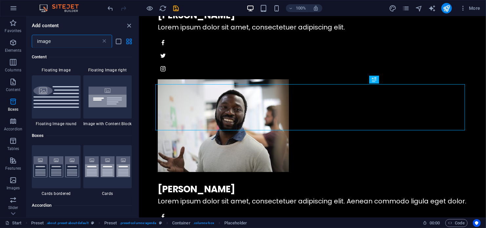
scroll to position [328, 0]
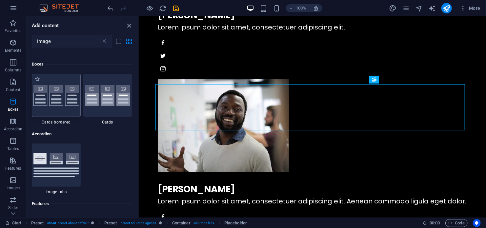
click at [42, 94] on img at bounding box center [56, 95] width 46 height 21
select select "rem"
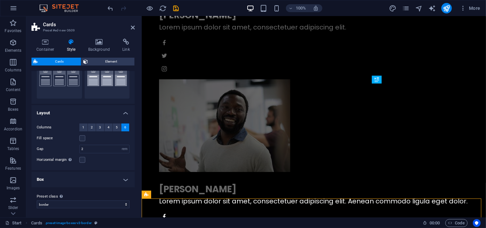
scroll to position [34, 0]
click at [104, 59] on span "Element" at bounding box center [111, 62] width 43 height 8
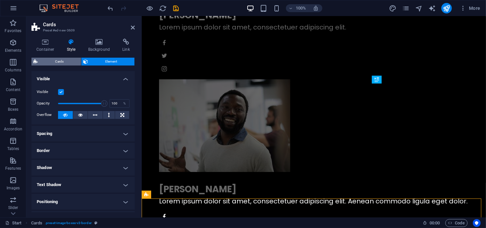
click at [45, 62] on span "Cards" at bounding box center [59, 62] width 39 height 8
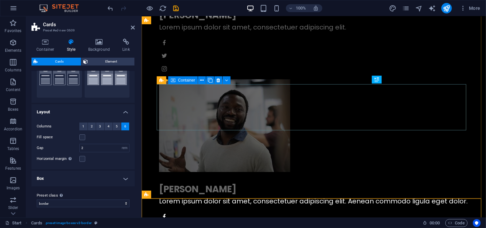
drag, startPoint x: 186, startPoint y: 98, endPoint x: 197, endPoint y: 99, distance: 10.5
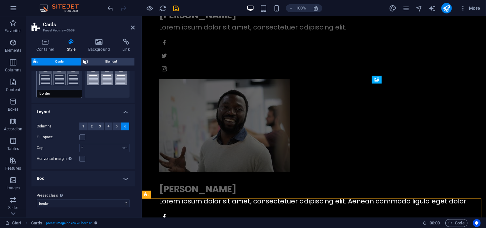
click at [51, 81] on button "Border" at bounding box center [59, 75] width 45 height 43
click at [125, 127] on button "6" at bounding box center [125, 127] width 8 height 8
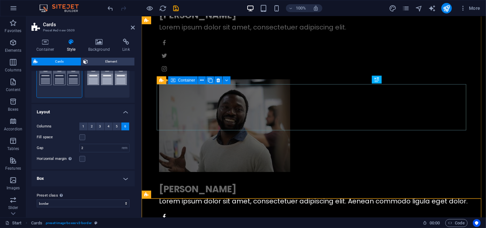
click at [194, 81] on span "Container" at bounding box center [186, 80] width 17 height 4
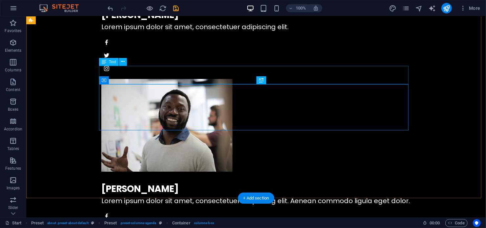
scroll to position [1086, 0]
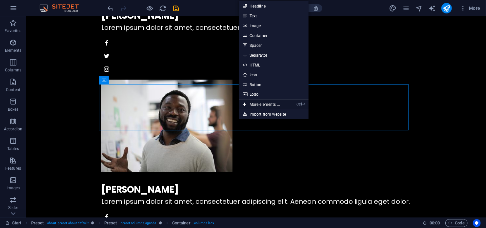
click at [267, 105] on link "Ctrl ⏎ More elements ..." at bounding box center [261, 105] width 45 height 10
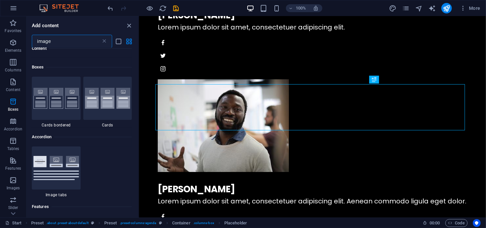
scroll to position [328, 0]
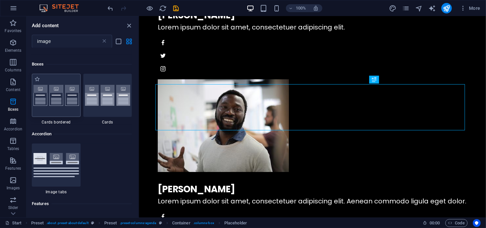
click at [65, 104] on img at bounding box center [56, 95] width 46 height 21
select select "rem"
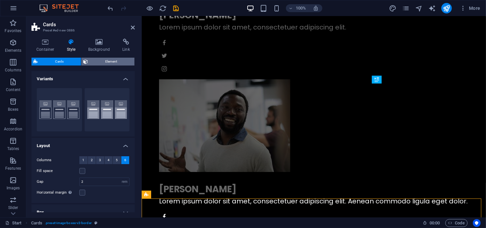
click at [103, 63] on span "Element" at bounding box center [111, 62] width 43 height 8
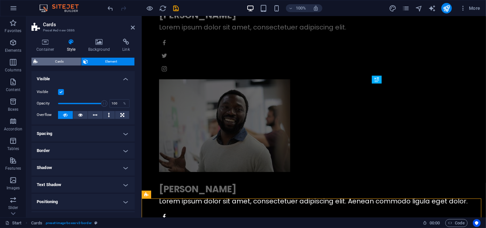
click at [51, 59] on span "Cards" at bounding box center [59, 62] width 39 height 8
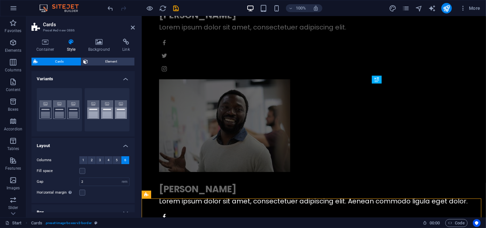
scroll to position [34, 0]
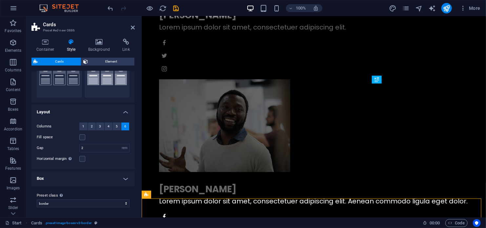
click at [126, 177] on h4 "Box" at bounding box center [82, 179] width 103 height 16
click at [126, 177] on h4 "Box" at bounding box center [82, 177] width 103 height 12
click at [125, 204] on select "border Add preset class" at bounding box center [83, 204] width 93 height 8
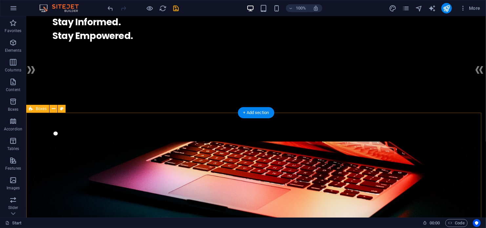
scroll to position [131, 0]
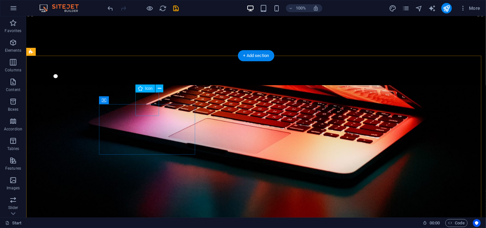
select select "xMidYMid"
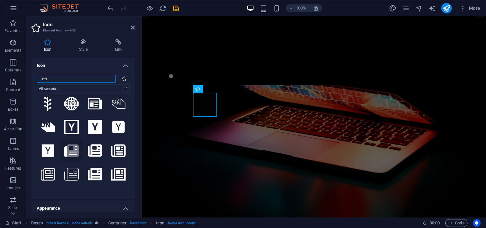
scroll to position [0, 0]
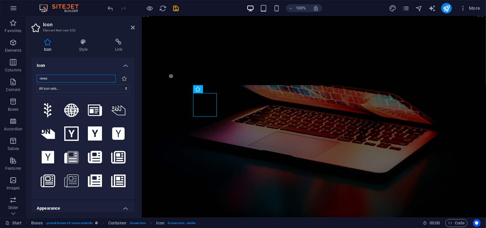
drag, startPoint x: 51, startPoint y: 79, endPoint x: 38, endPoint y: 76, distance: 13.7
click at [38, 76] on input "news" at bounding box center [76, 79] width 79 height 8
type input "st"
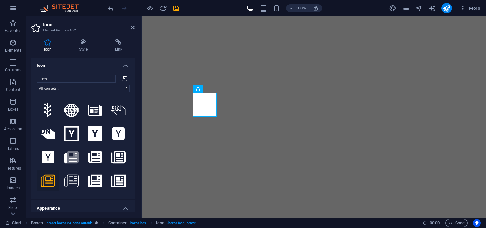
select select "xMidYMid"
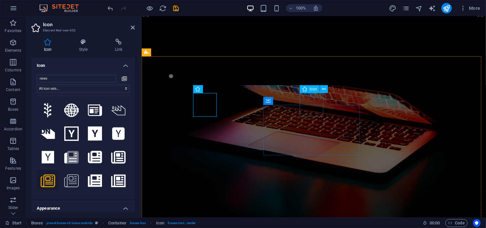
select select "xMidYMid"
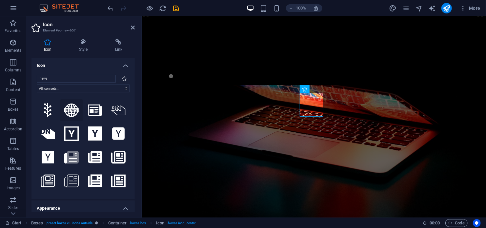
type input "news"
click at [71, 110] on icon at bounding box center [71, 110] width 14 height 13
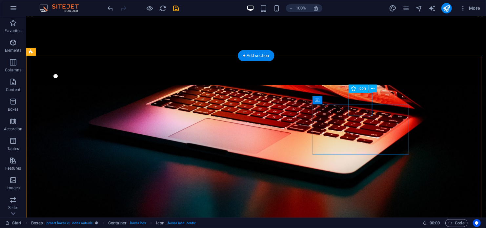
select select "xMidYMid"
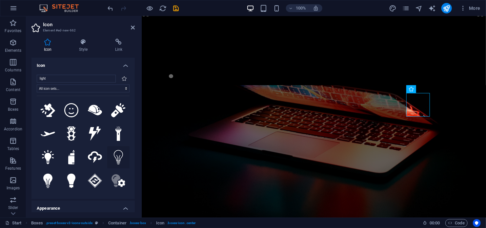
type input "light"
click at [118, 153] on icon at bounding box center [118, 157] width 9 height 14
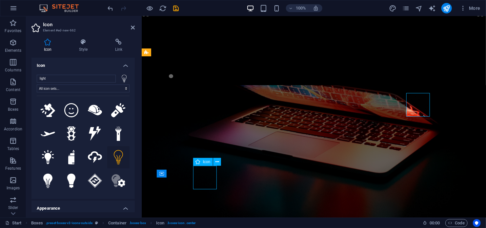
select select "xMidYMid"
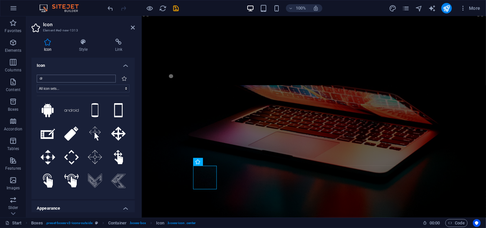
type input "d"
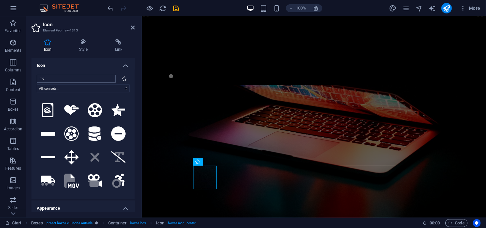
type input "m"
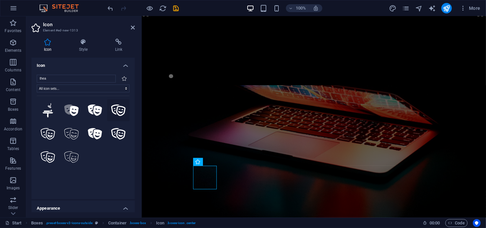
type input "thea"
click at [117, 111] on icon at bounding box center [118, 110] width 14 height 11
click at [132, 27] on icon at bounding box center [133, 27] width 4 height 5
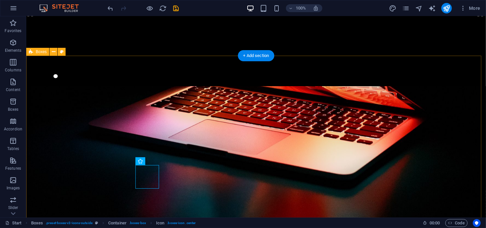
scroll to position [164, 0]
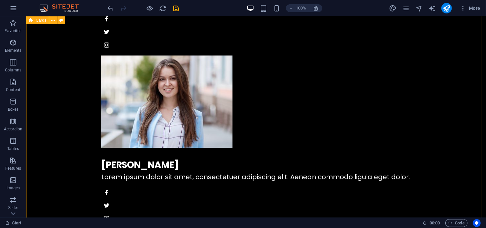
scroll to position [1766, 0]
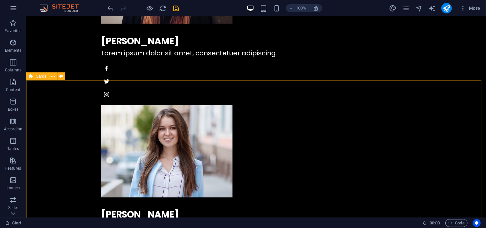
click at [35, 78] on div "Cards" at bounding box center [37, 76] width 23 height 8
click at [53, 77] on icon at bounding box center [53, 76] width 4 height 7
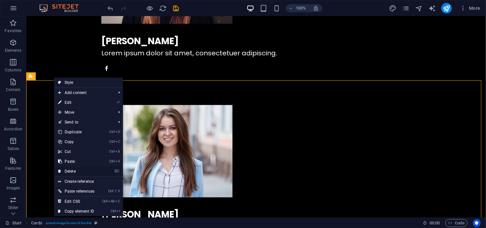
click at [64, 171] on link "⌦ Delete" at bounding box center [76, 172] width 44 height 10
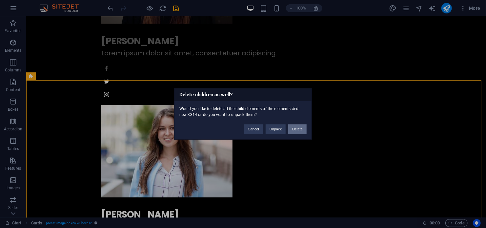
click at [297, 130] on button "Delete" at bounding box center [297, 130] width 18 height 10
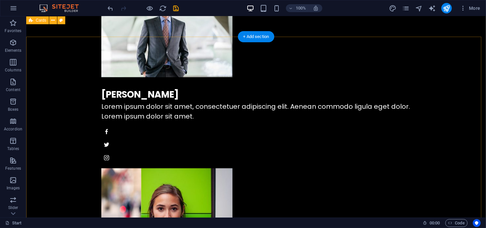
scroll to position [1471, 0]
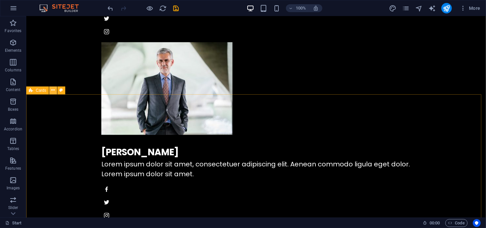
click at [54, 90] on icon at bounding box center [53, 90] width 4 height 7
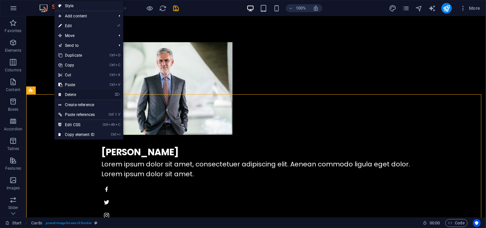
click at [72, 94] on link "⌦ Delete" at bounding box center [76, 95] width 44 height 10
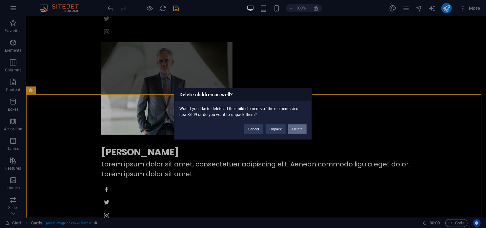
click at [301, 129] on button "Delete" at bounding box center [297, 130] width 18 height 10
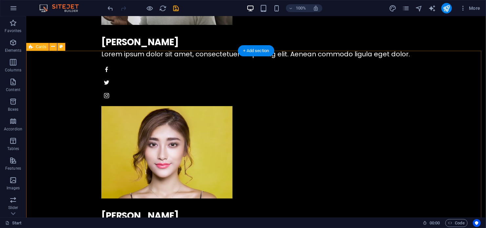
scroll to position [1241, 0]
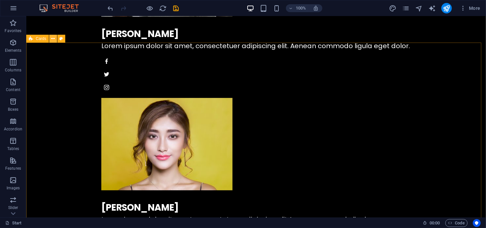
click at [54, 40] on icon at bounding box center [53, 38] width 4 height 7
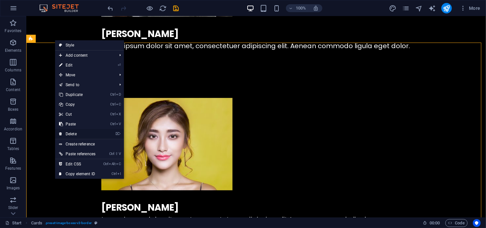
click at [74, 133] on link "⌦ Delete" at bounding box center [77, 134] width 44 height 10
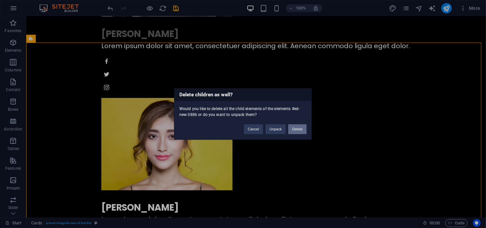
click at [297, 128] on button "Delete" at bounding box center [297, 130] width 18 height 10
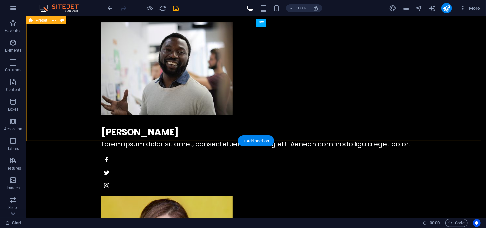
scroll to position [1045, 0]
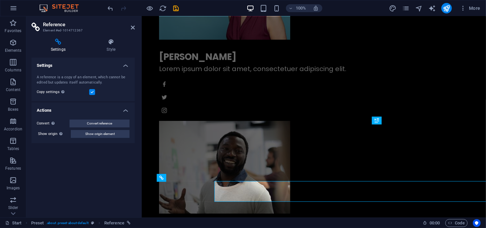
scroll to position [1045, 0]
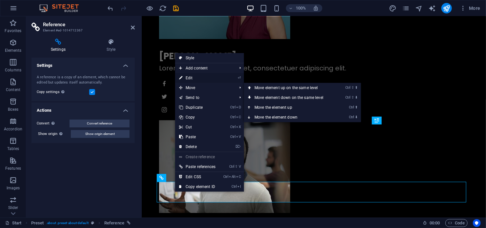
click at [200, 80] on link "⏎ Edit" at bounding box center [197, 78] width 44 height 10
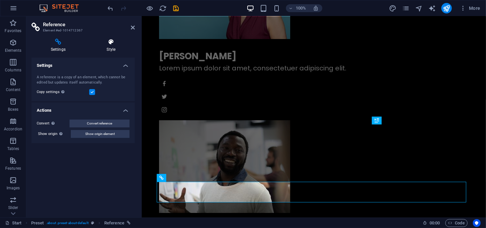
click at [114, 45] on icon at bounding box center [111, 42] width 47 height 7
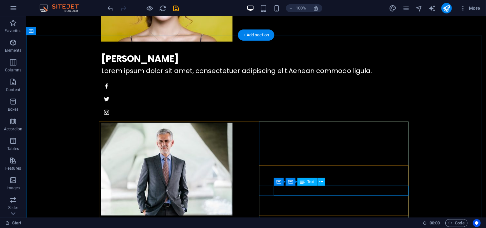
scroll to position [1471, 0]
